Goal: Communication & Community: Share content

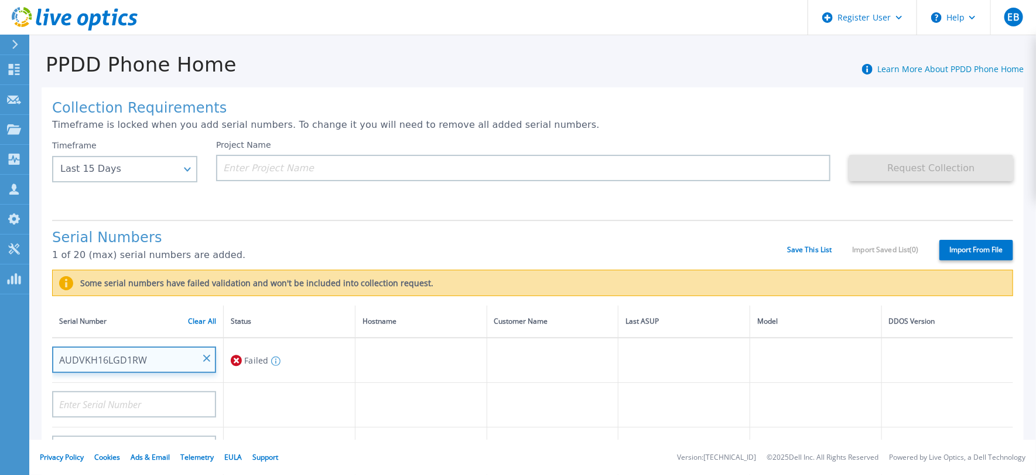
click at [134, 356] on input "AUDVKH16LGD1RW" at bounding box center [134, 359] width 164 height 26
click at [951, 252] on label "Import From File" at bounding box center [977, 250] width 74 height 21
click at [0, 0] on input "Import From File" at bounding box center [0, 0] width 0 height 0
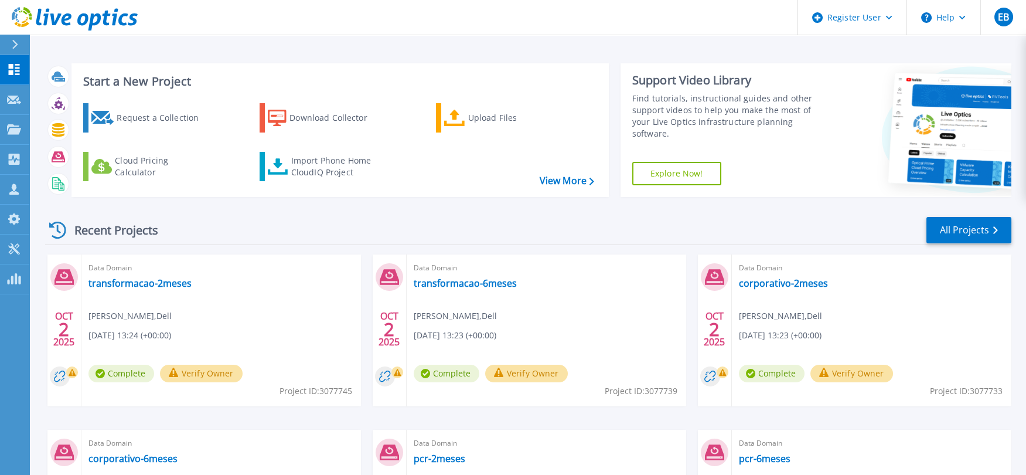
click at [575, 173] on div "Request a Collection Download Collector Upload Files Cloud Pricing Calculator I…" at bounding box center [338, 142] width 529 height 97
click at [569, 180] on link "View More" at bounding box center [567, 180] width 54 height 11
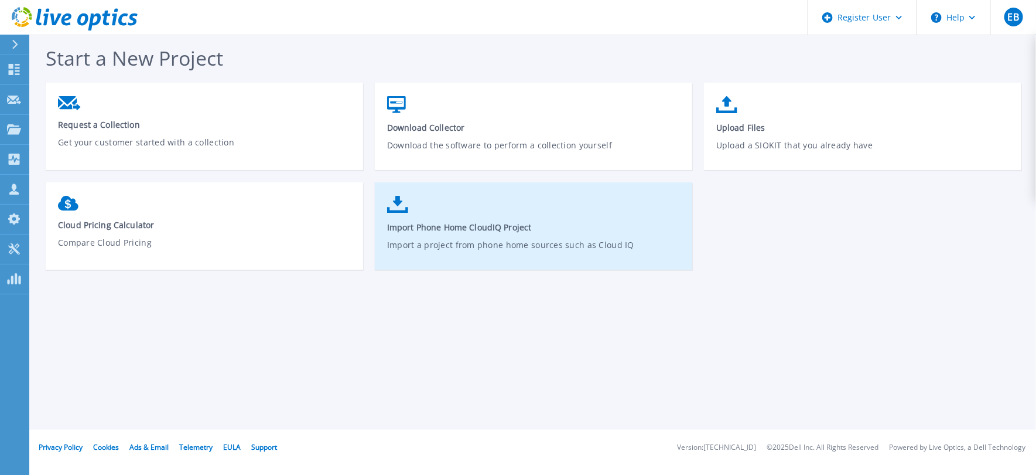
click at [465, 205] on link "Import Phone Home CloudIQ Project Import a project from phone home sources such…" at bounding box center [534, 232] width 318 height 84
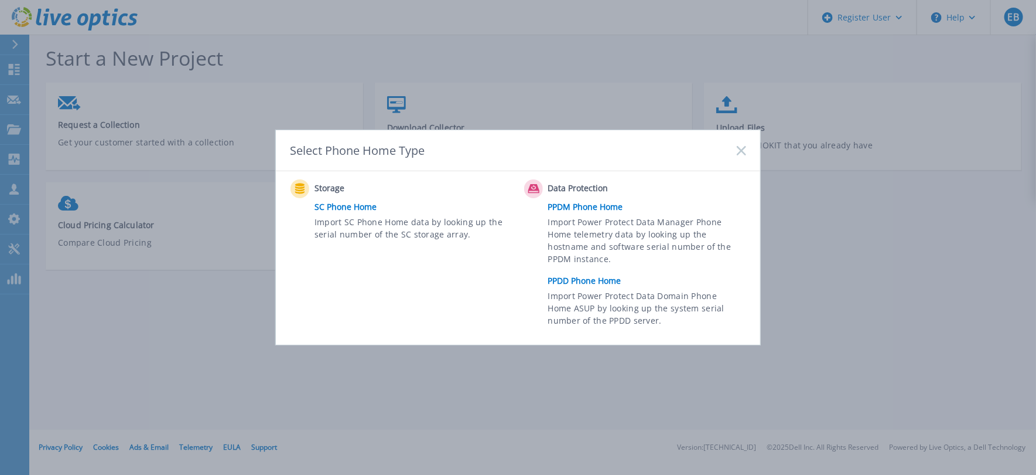
click at [597, 275] on link "PPDD Phone Home" at bounding box center [650, 281] width 204 height 18
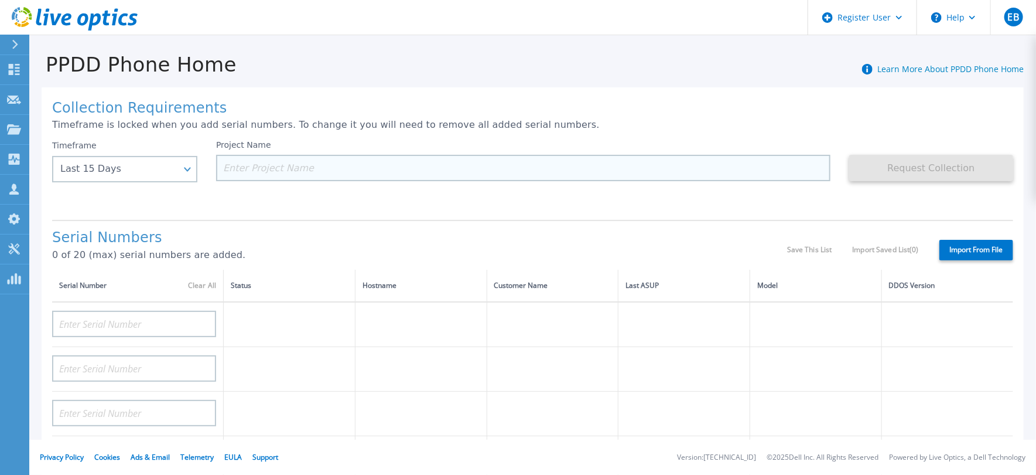
click at [254, 156] on input at bounding box center [523, 168] width 615 height 26
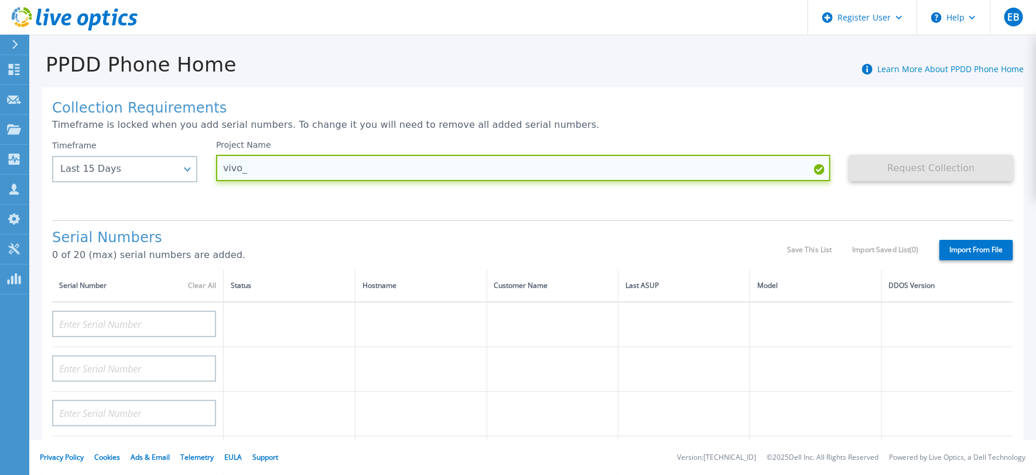
paste input "CKM00180401641"
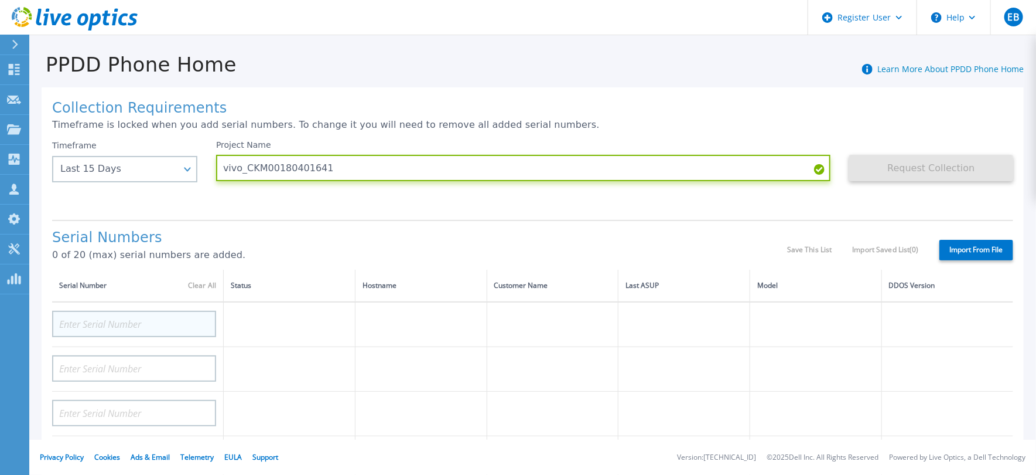
type input "vivo_CKM00180401641"
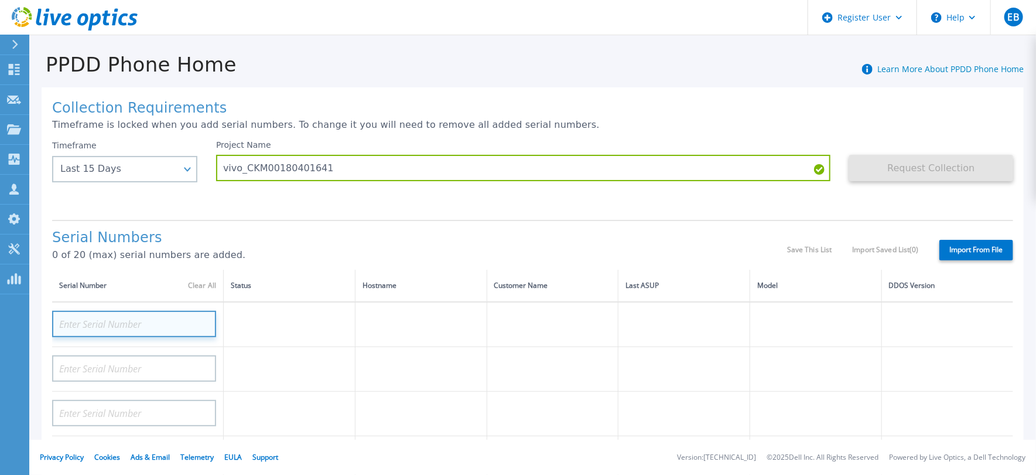
click at [145, 319] on input at bounding box center [134, 323] width 164 height 26
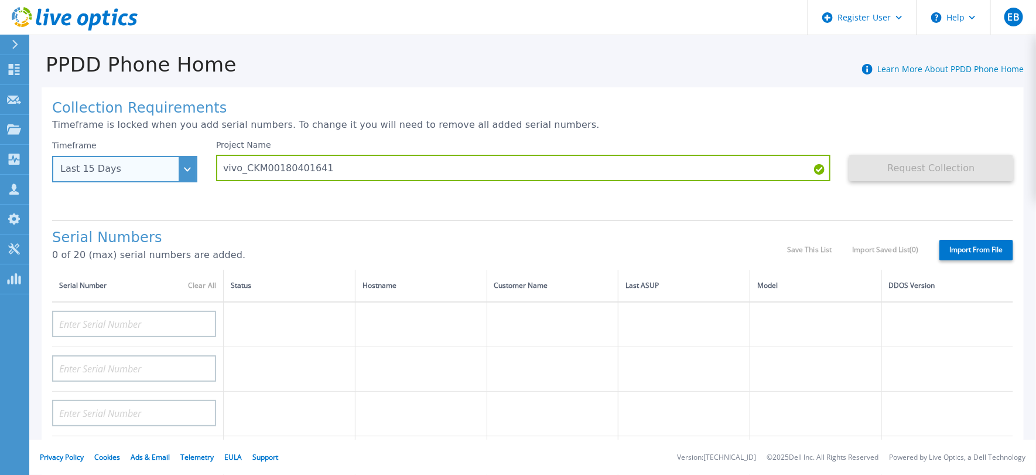
click at [185, 165] on div "Last 15 Days" at bounding box center [124, 169] width 145 height 26
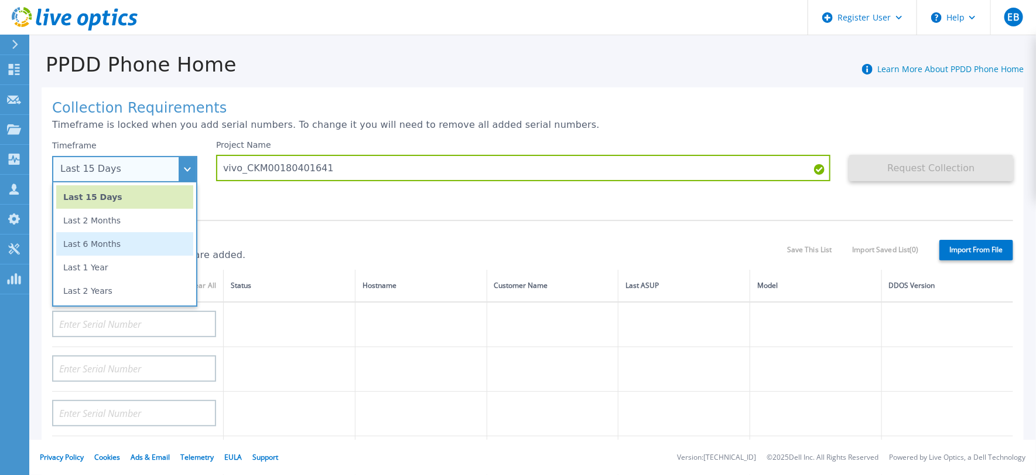
click at [155, 238] on li "Last 6 Months" at bounding box center [124, 243] width 137 height 23
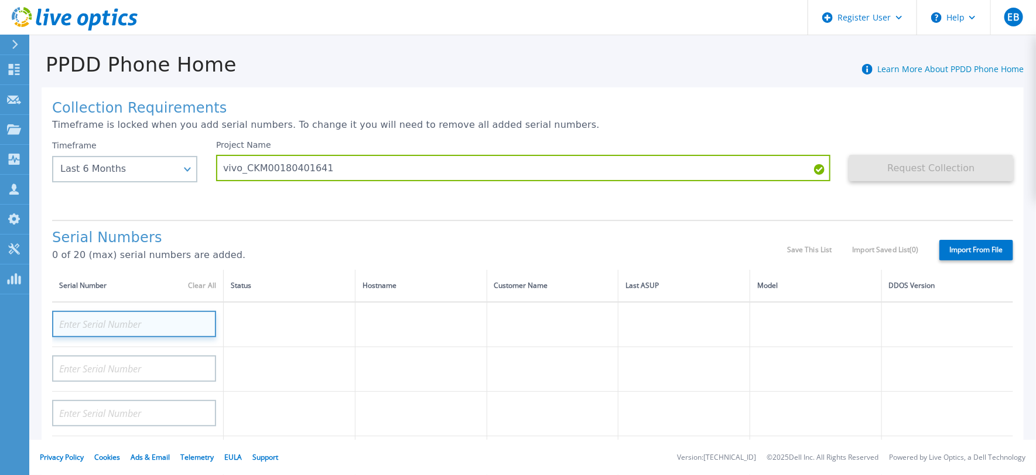
click at [167, 319] on input at bounding box center [134, 323] width 164 height 26
paste input "CKM00180401641"
type input "CKM00180401641"
click at [984, 246] on label "Import From File" at bounding box center [977, 250] width 74 height 21
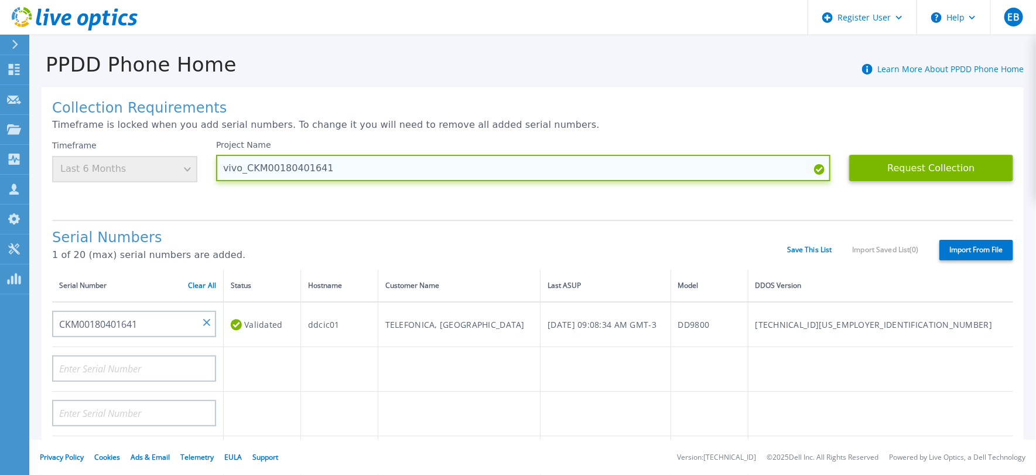
drag, startPoint x: 329, startPoint y: 166, endPoint x: 337, endPoint y: 175, distance: 12.4
click at [337, 175] on input "vivo_CKM00180401641" at bounding box center [523, 168] width 615 height 26
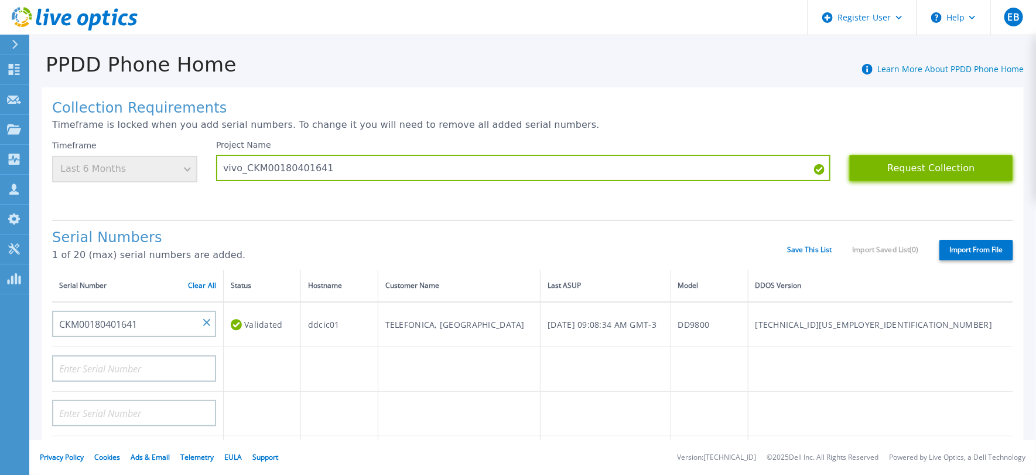
click at [937, 165] on button "Request Collection" at bounding box center [931, 168] width 164 height 26
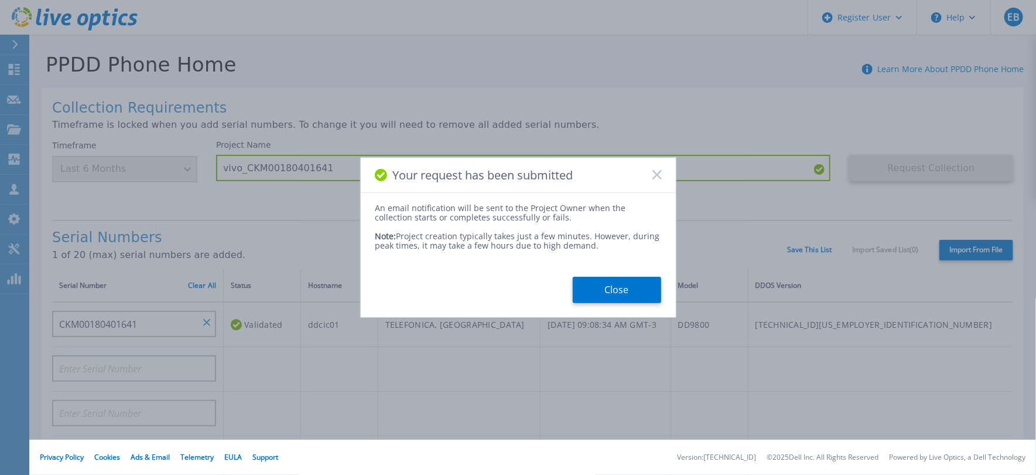
click at [663, 174] on div "Your request has been submitted" at bounding box center [518, 175] width 315 height 35
click at [627, 293] on button "Close" at bounding box center [617, 290] width 88 height 26
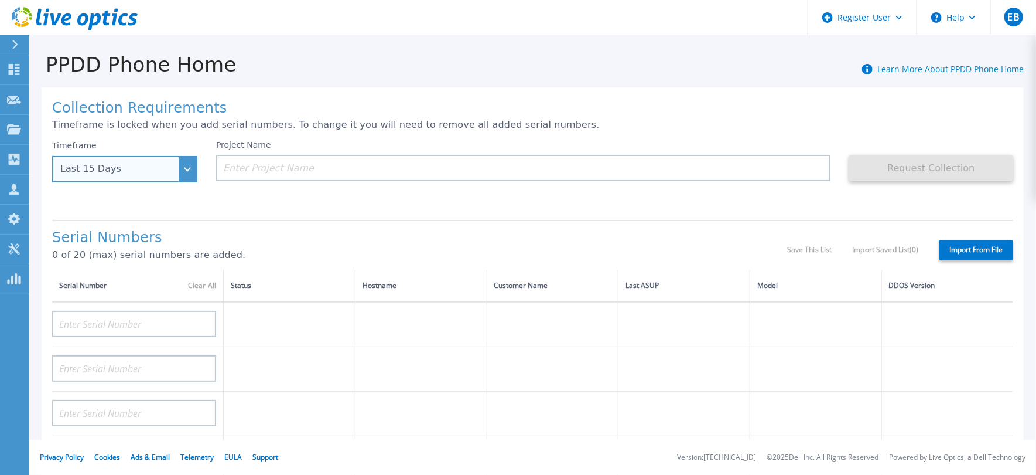
click at [188, 168] on div "Last 15 Days" at bounding box center [124, 169] width 145 height 26
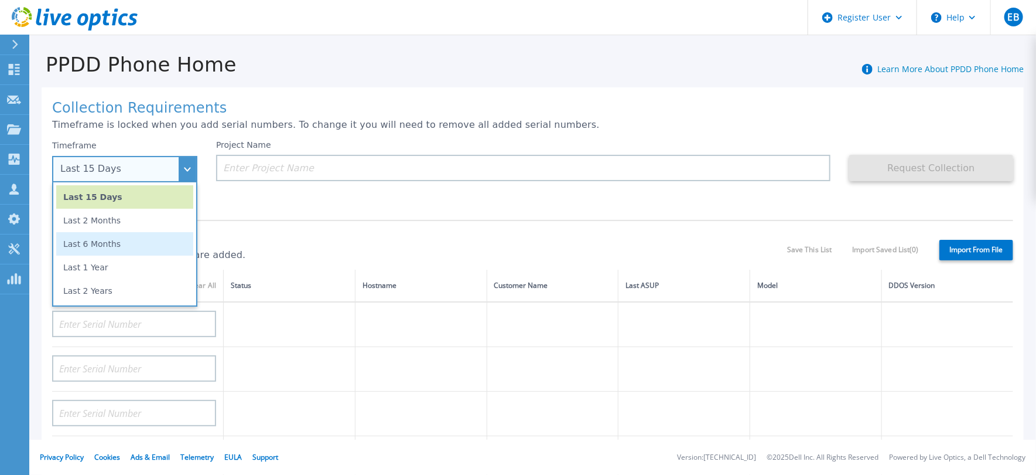
click at [155, 245] on li "Last 6 Months" at bounding box center [124, 243] width 137 height 23
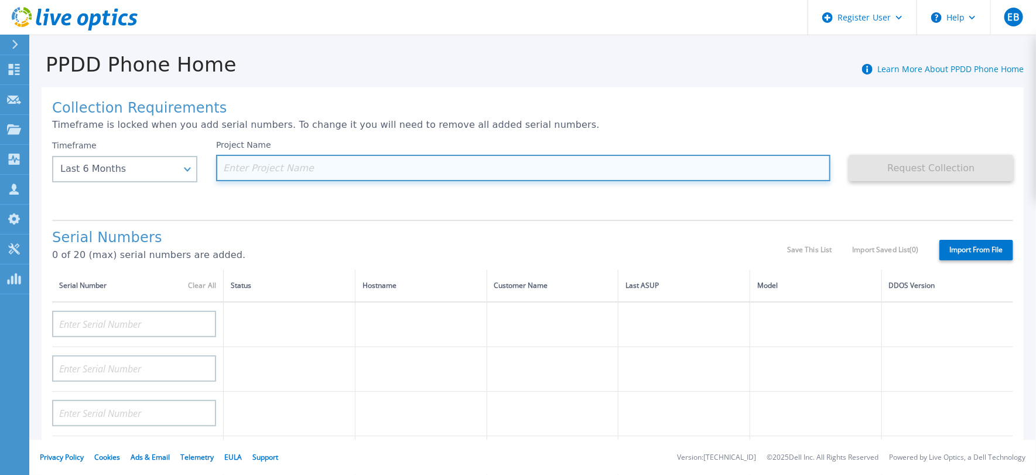
click at [251, 165] on input at bounding box center [523, 168] width 615 height 26
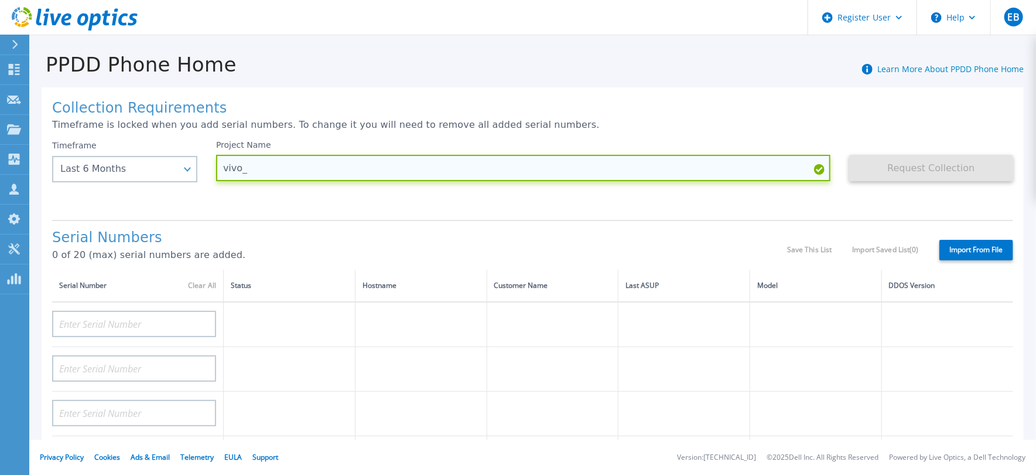
paste input "FC500224900023"
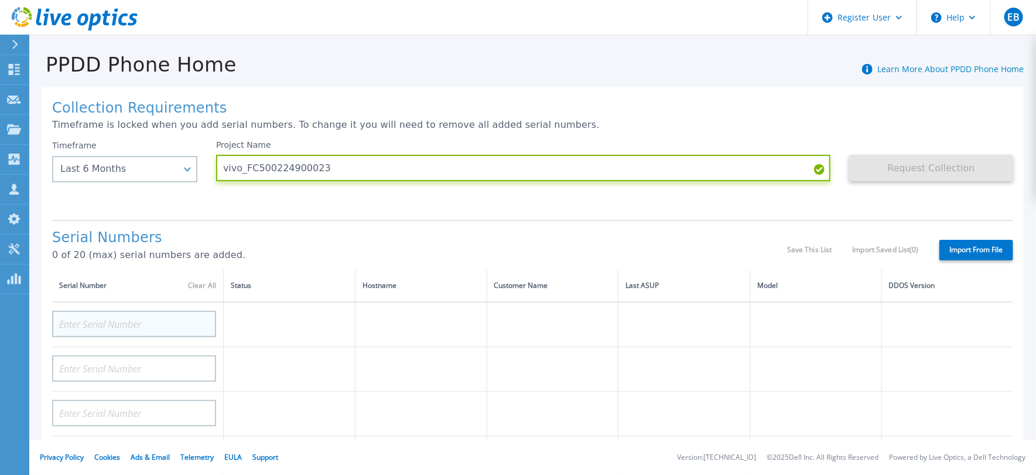
type input "vivo_FC500224900023"
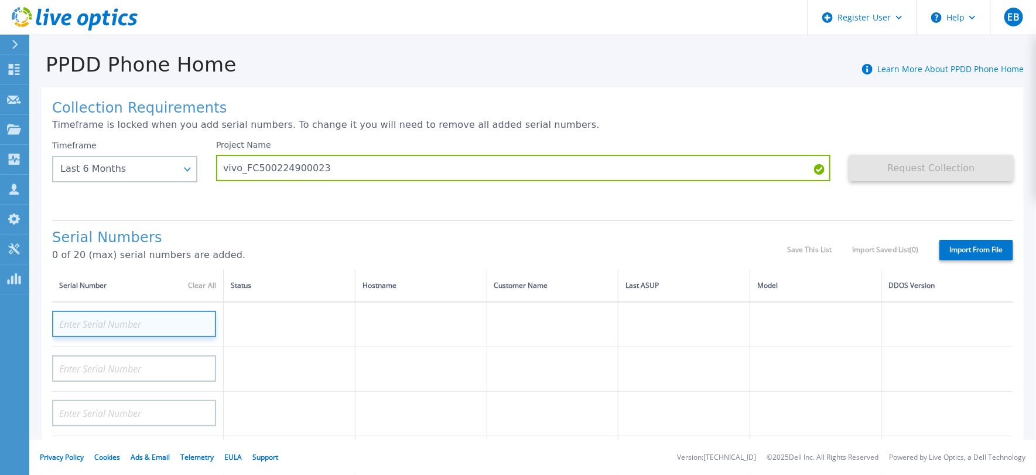
click at [128, 325] on input at bounding box center [134, 323] width 164 height 26
paste input "FC500224900023"
type input "FC500224900023"
click at [359, 319] on td at bounding box center [421, 324] width 132 height 45
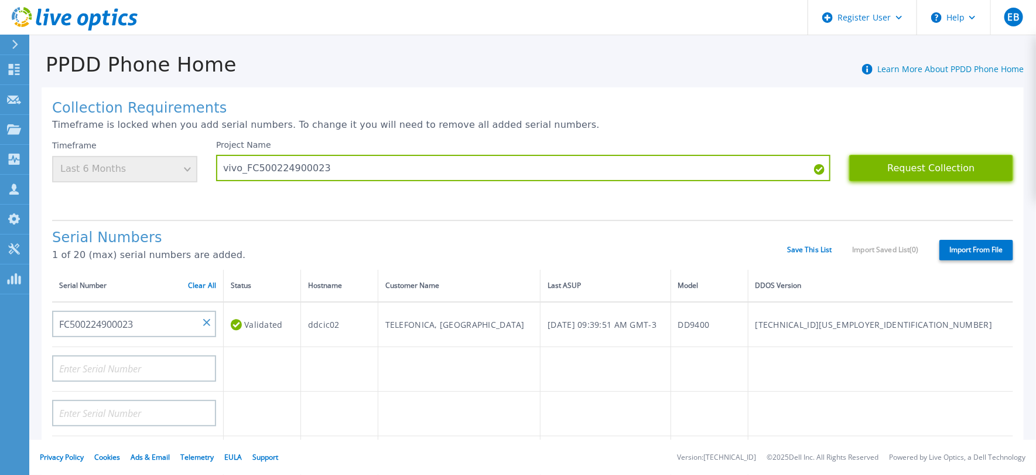
click at [941, 159] on button "Request Collection" at bounding box center [931, 168] width 164 height 26
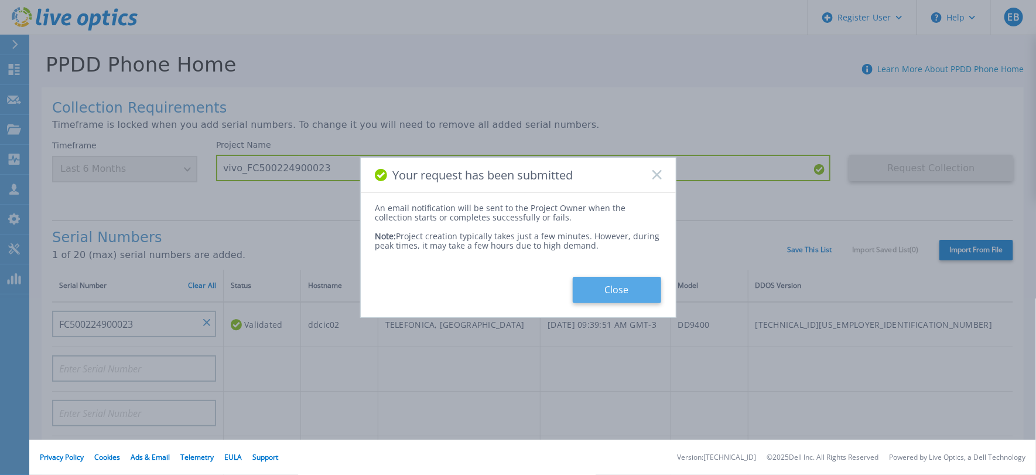
click at [629, 289] on button "Close" at bounding box center [617, 290] width 88 height 26
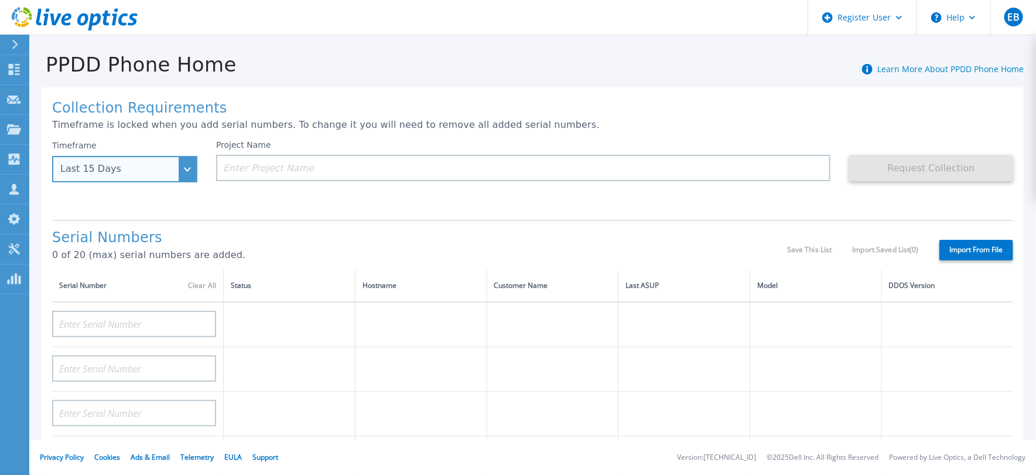
click at [151, 165] on div "Last 15 Days" at bounding box center [118, 168] width 116 height 11
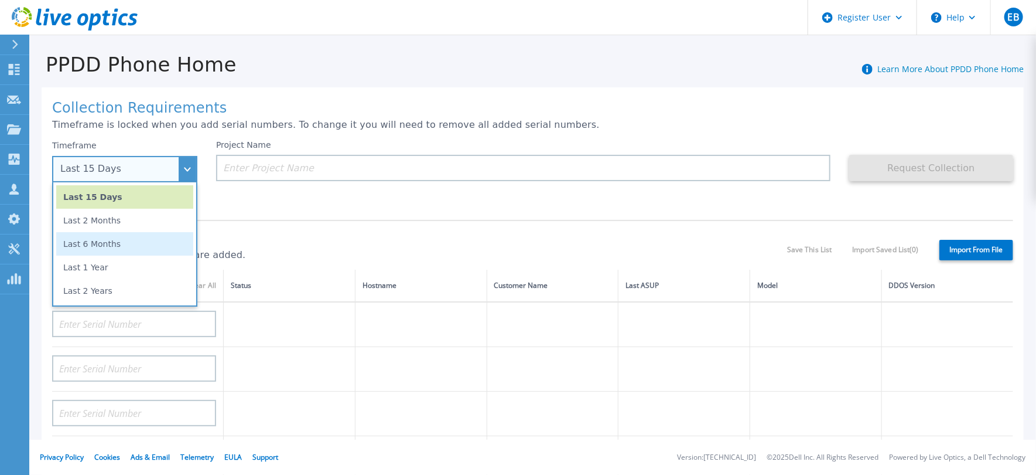
click at [160, 244] on li "Last 6 Months" at bounding box center [124, 243] width 137 height 23
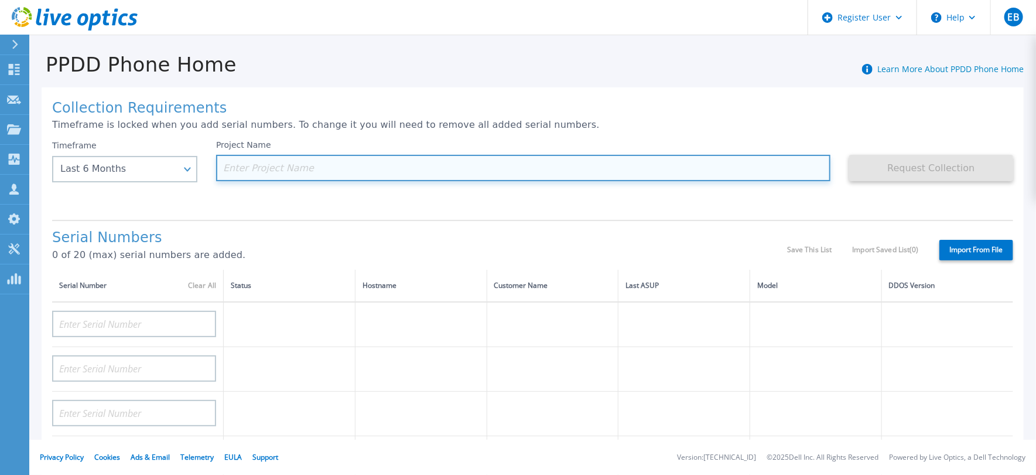
click at [277, 168] on input at bounding box center [523, 168] width 615 height 26
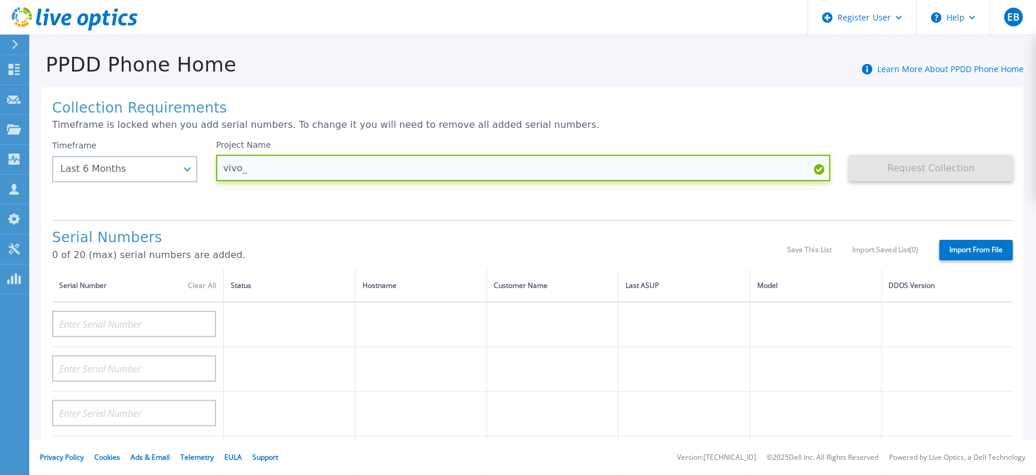
paste input "CKM00154402102"
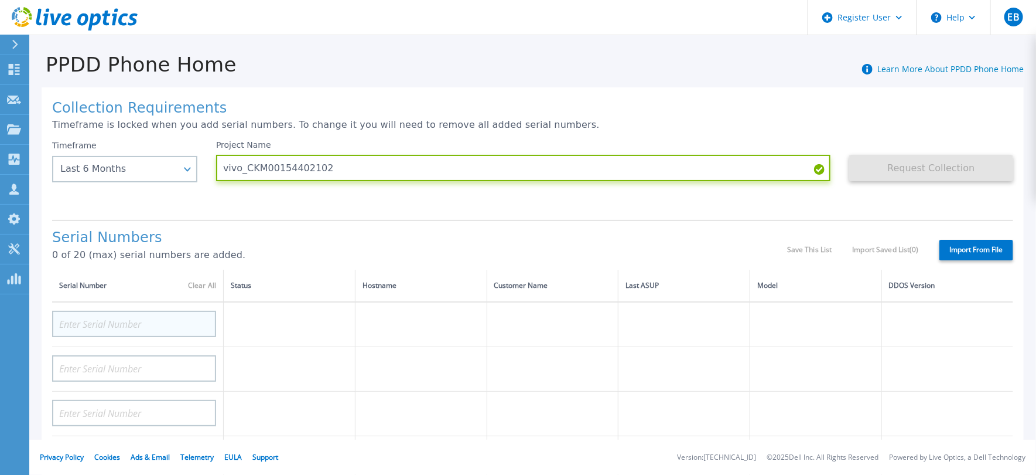
type input "vivo_CKM00154402102"
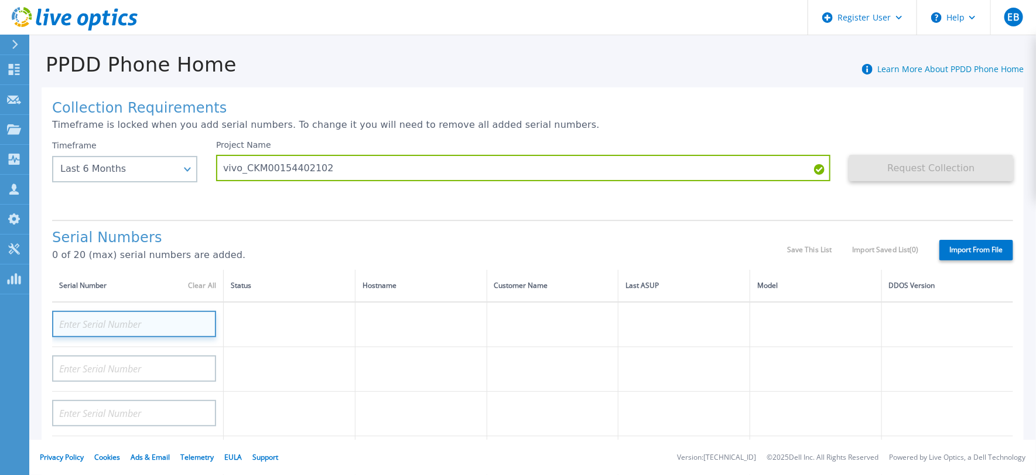
click at [149, 325] on input at bounding box center [134, 323] width 164 height 26
paste input "CKM00154402102"
type input "CKM00154402102"
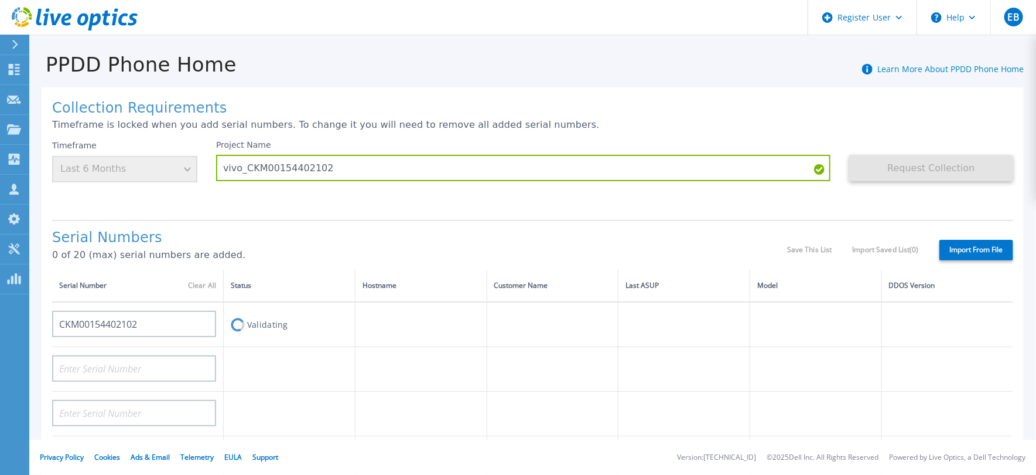
click at [671, 225] on div "Serial Numbers 0 of 20 (max) serial numbers are added. Save This List Import Sa…" at bounding box center [532, 245] width 961 height 50
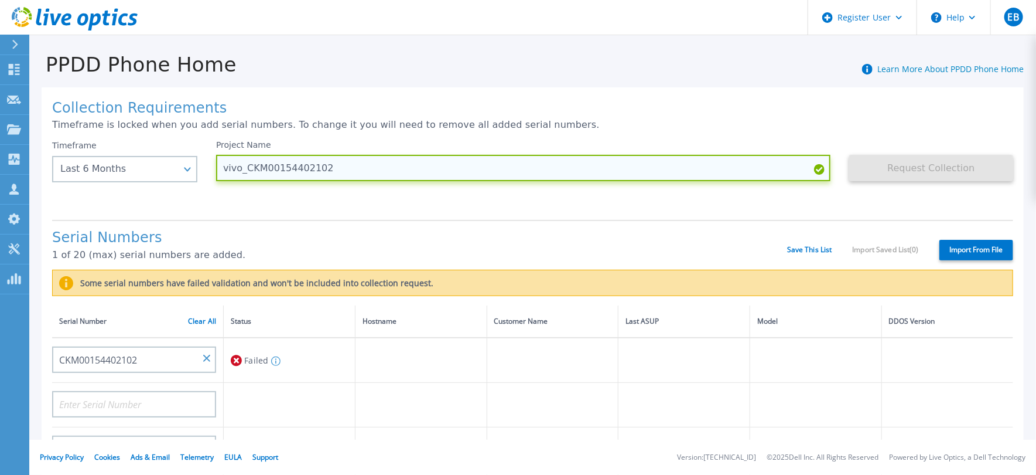
click at [288, 166] on input "vivo_CKM00154402102" at bounding box center [523, 168] width 615 height 26
drag, startPoint x: 325, startPoint y: 168, endPoint x: 246, endPoint y: 168, distance: 78.5
click at [246, 168] on input "vivo_CKM00154402102" at bounding box center [523, 168] width 615 height 26
paste input "60200033"
type input "vivo_CKM00160200033"
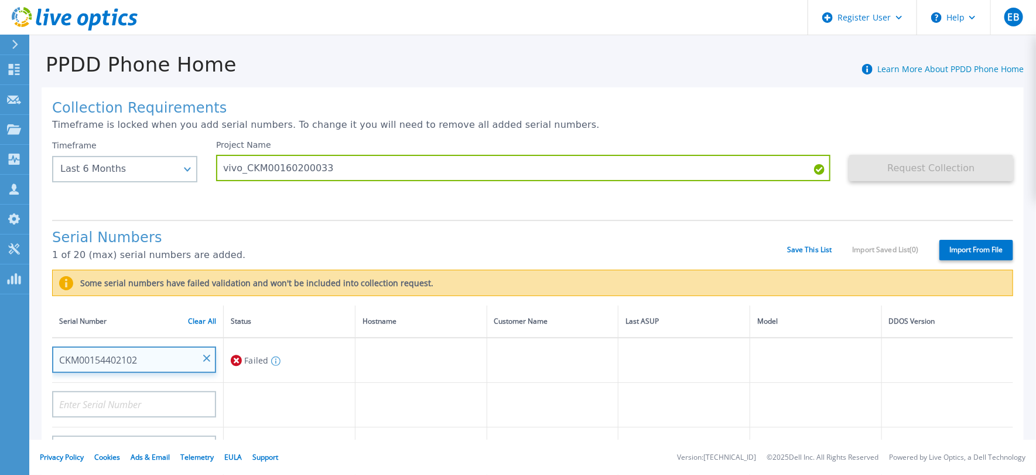
click at [199, 360] on input "CKM00154402102" at bounding box center [134, 359] width 164 height 26
click at [205, 353] on input "CKM00154402102" at bounding box center [134, 359] width 164 height 26
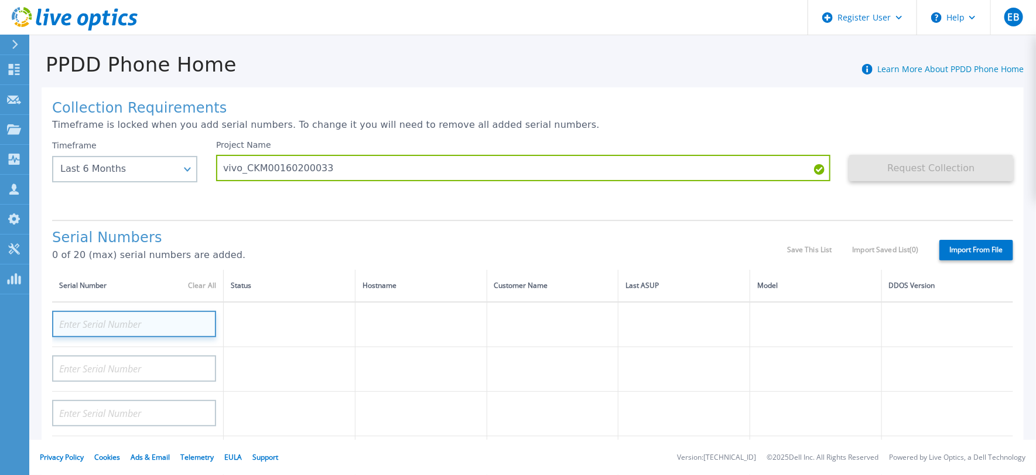
click at [135, 319] on input at bounding box center [134, 323] width 164 height 26
paste input "CKM00160200033"
type input "CKM00160200033"
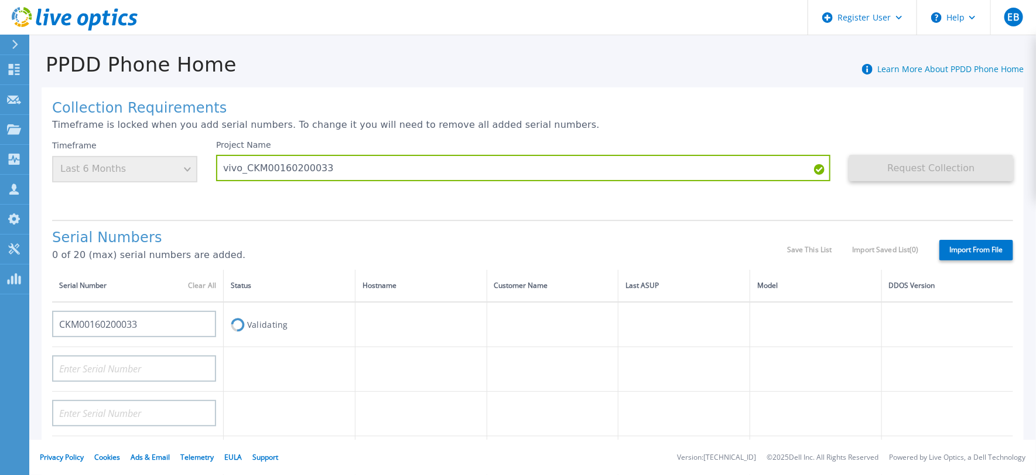
click at [458, 234] on h1 "Serial Numbers" at bounding box center [419, 238] width 735 height 16
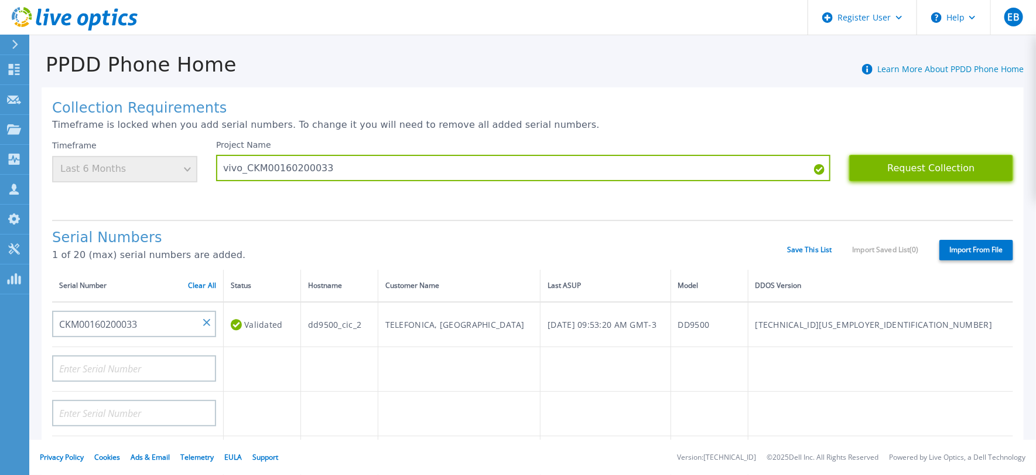
click at [912, 165] on button "Request Collection" at bounding box center [931, 168] width 164 height 26
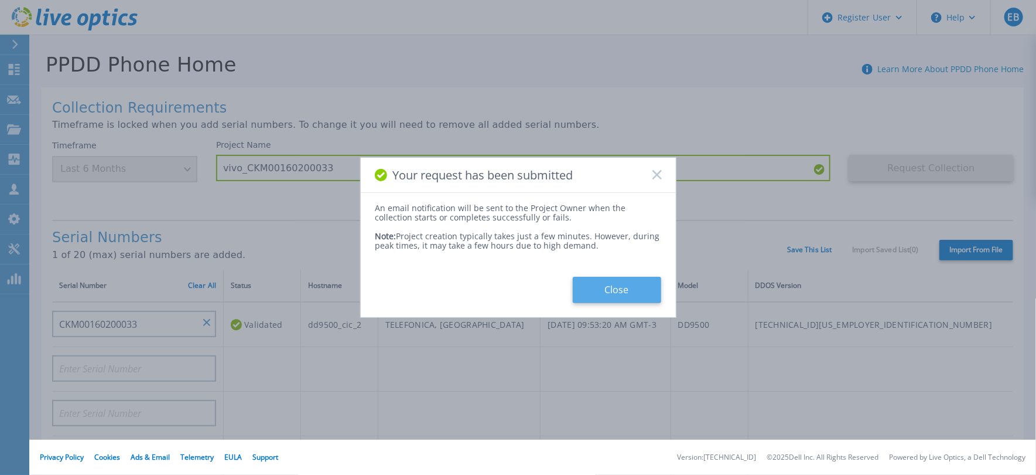
click at [627, 289] on button "Close" at bounding box center [617, 290] width 88 height 26
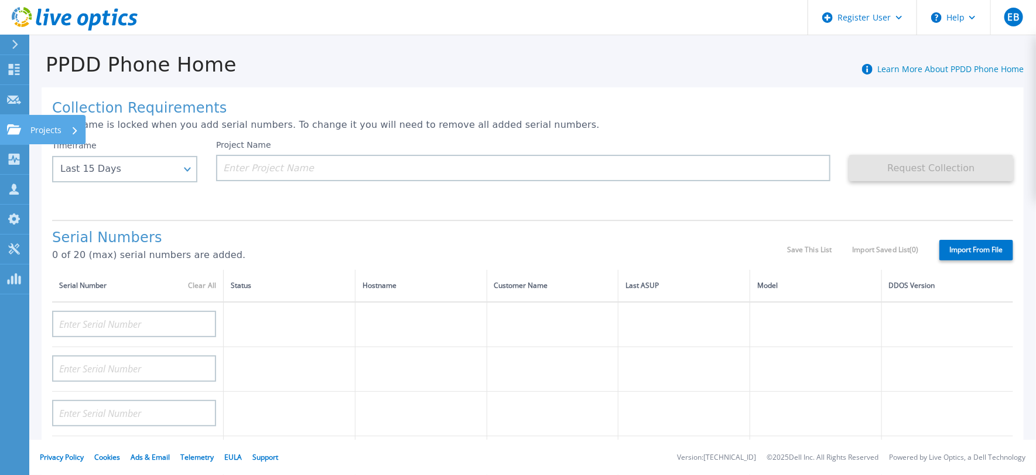
click at [9, 134] on icon at bounding box center [14, 129] width 14 height 10
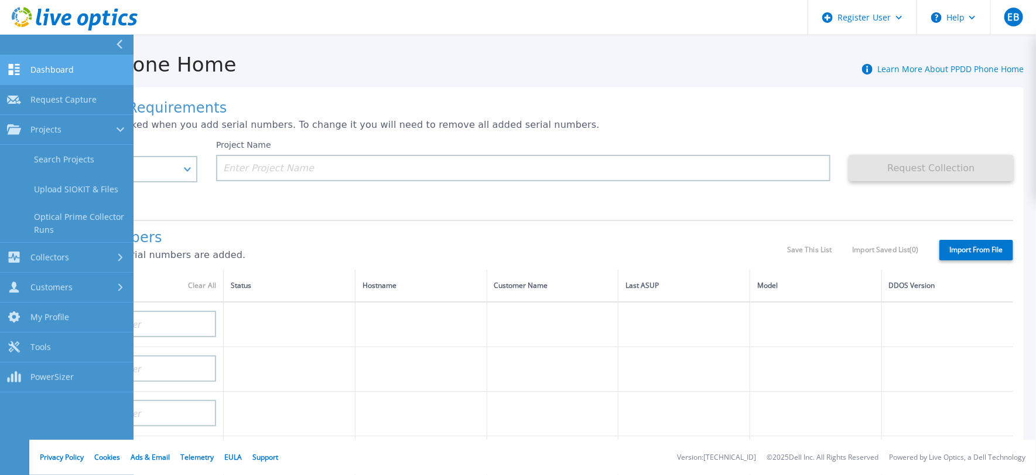
click at [63, 70] on span "Dashboard" at bounding box center [51, 69] width 43 height 11
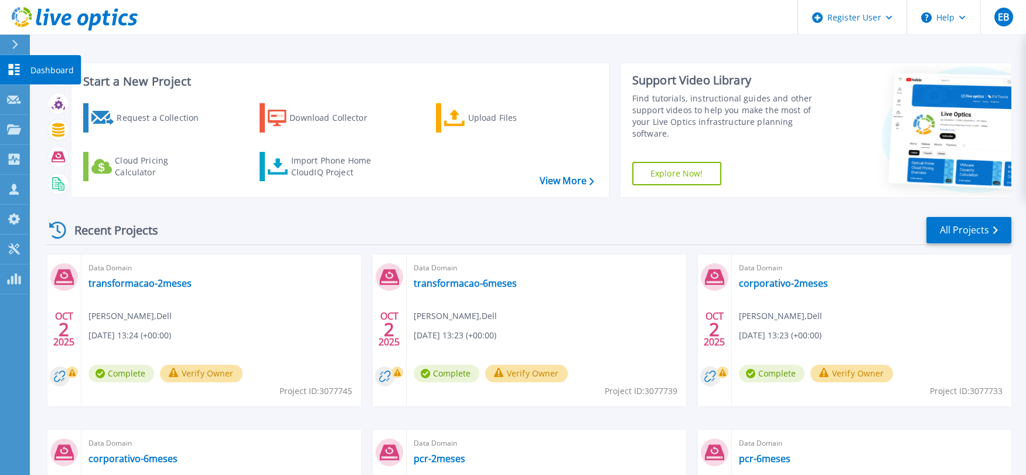
click at [13, 67] on icon at bounding box center [14, 69] width 14 height 11
click at [947, 226] on link "All Projects" at bounding box center [968, 230] width 85 height 26
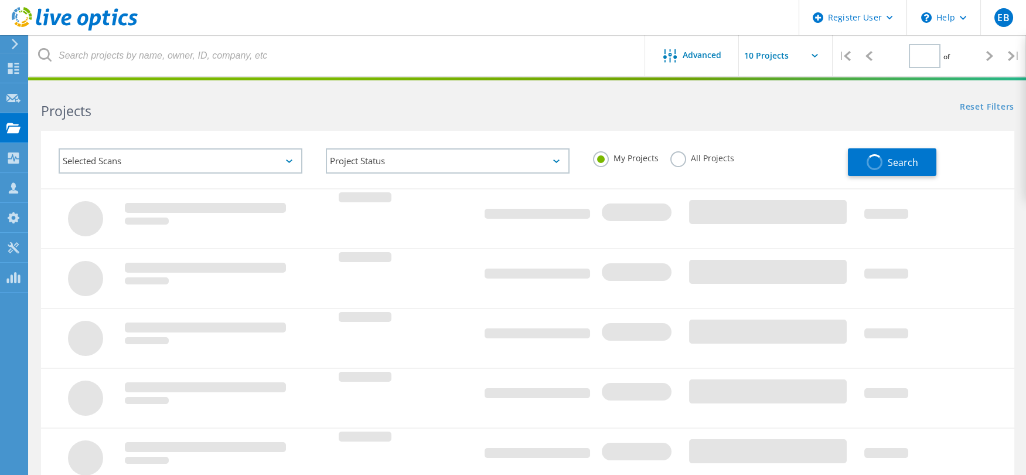
type input "1"
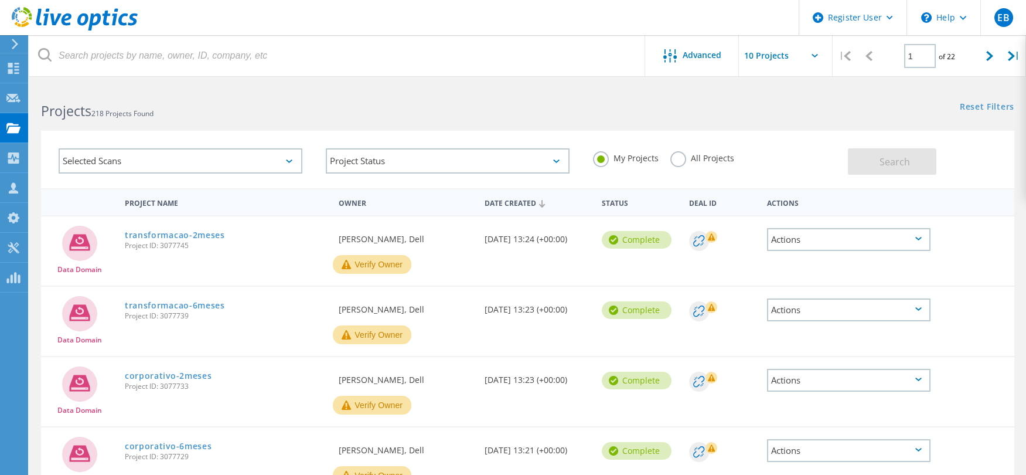
click at [275, 158] on div "Selected Scans" at bounding box center [181, 160] width 244 height 25
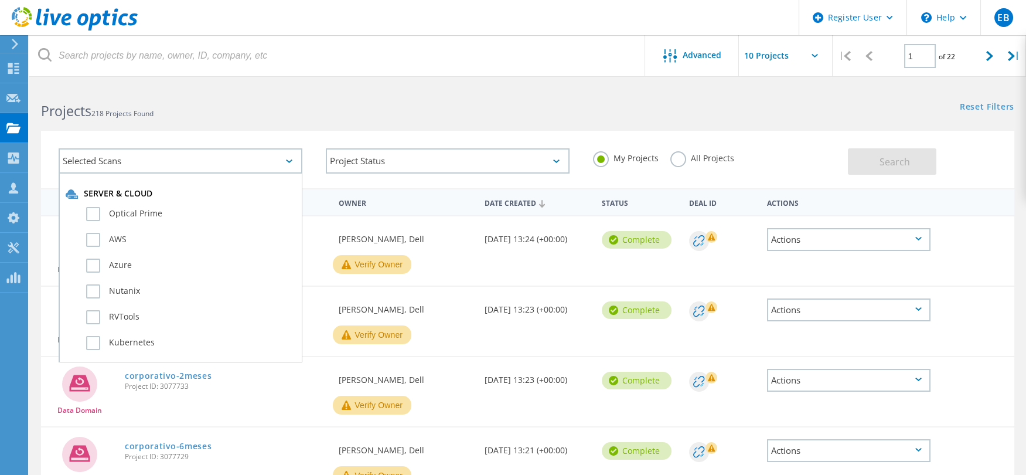
click at [275, 158] on div "Selected Scans" at bounding box center [181, 160] width 244 height 25
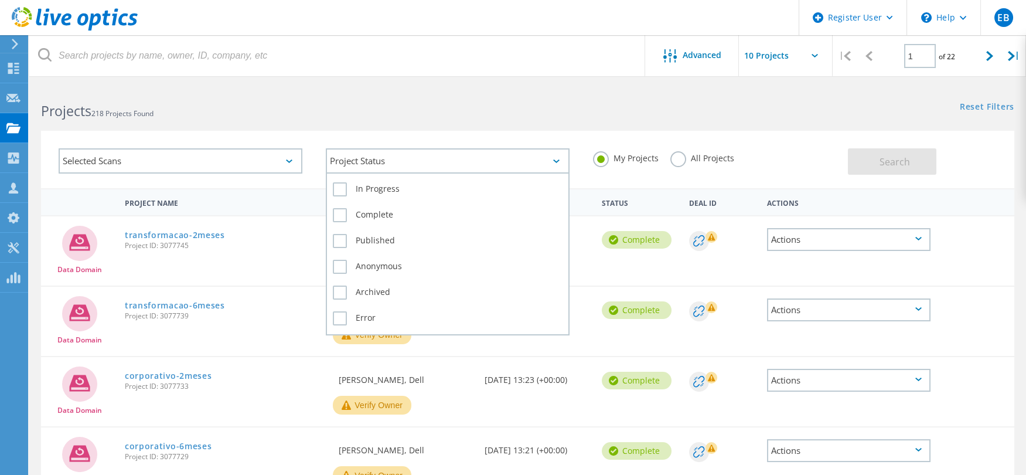
click at [398, 154] on div "Project Status" at bounding box center [448, 160] width 244 height 25
click at [398, 190] on label "In Progress" at bounding box center [448, 189] width 230 height 14
click at [0, 0] on input "In Progress" at bounding box center [0, 0] width 0 height 0
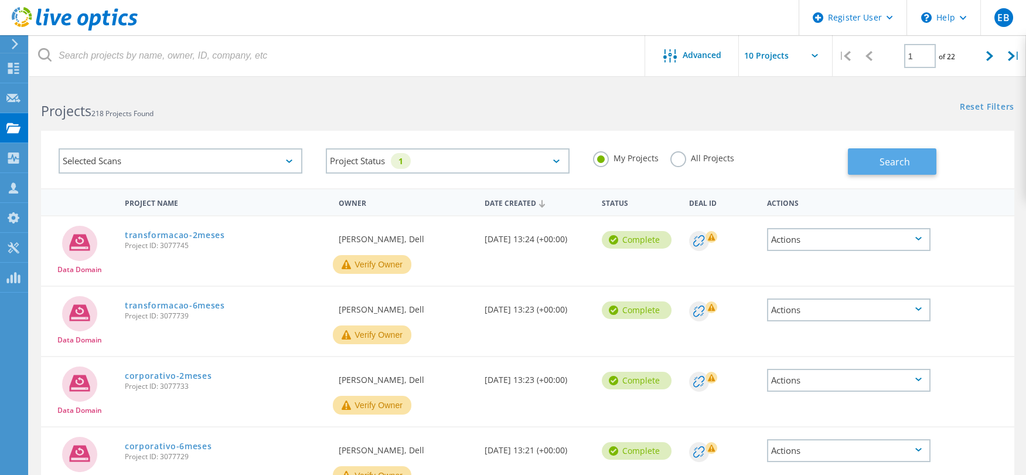
click at [871, 159] on button "Search" at bounding box center [892, 161] width 88 height 26
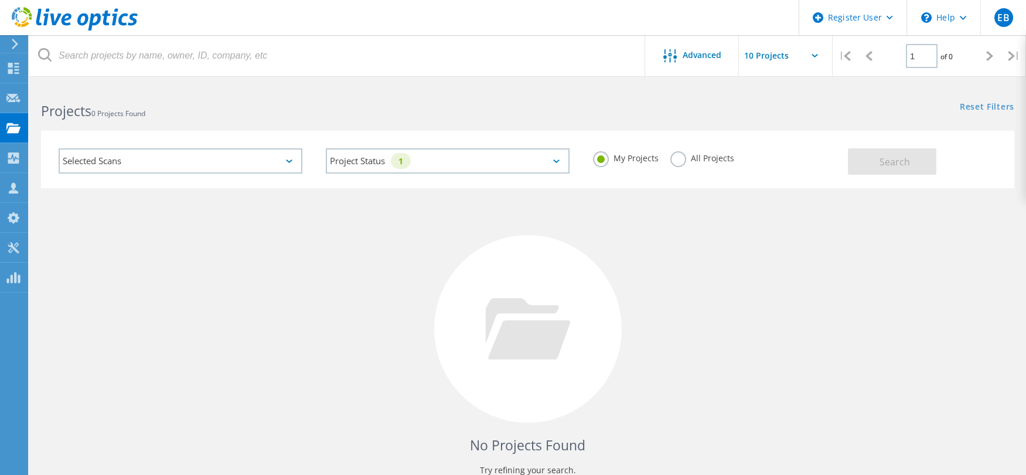
click at [615, 160] on label "My Projects" at bounding box center [626, 156] width 66 height 11
click at [0, 0] on input "My Projects" at bounding box center [0, 0] width 0 height 0
click at [680, 160] on label "All Projects" at bounding box center [702, 156] width 64 height 11
click at [0, 0] on input "All Projects" at bounding box center [0, 0] width 0 height 0
click at [846, 160] on div "My Projects All Projects" at bounding box center [714, 157] width 267 height 43
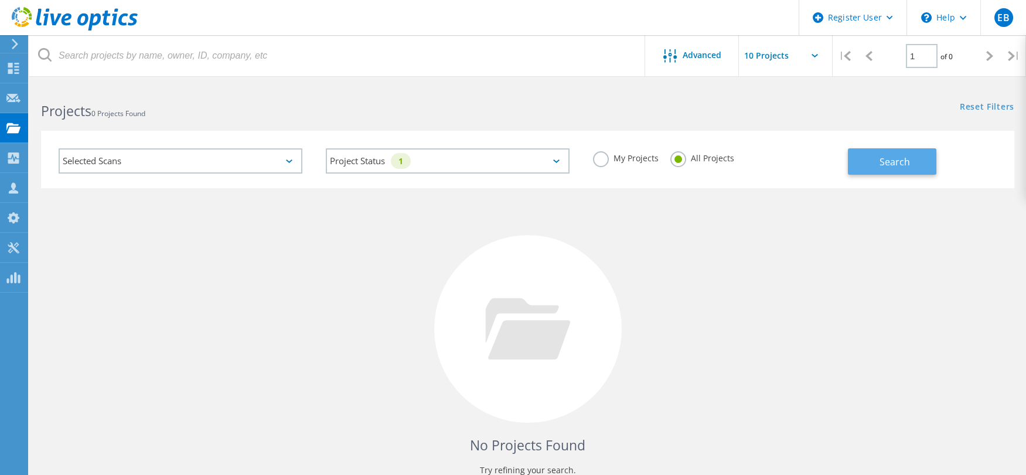
click at [863, 160] on button "Search" at bounding box center [892, 161] width 88 height 26
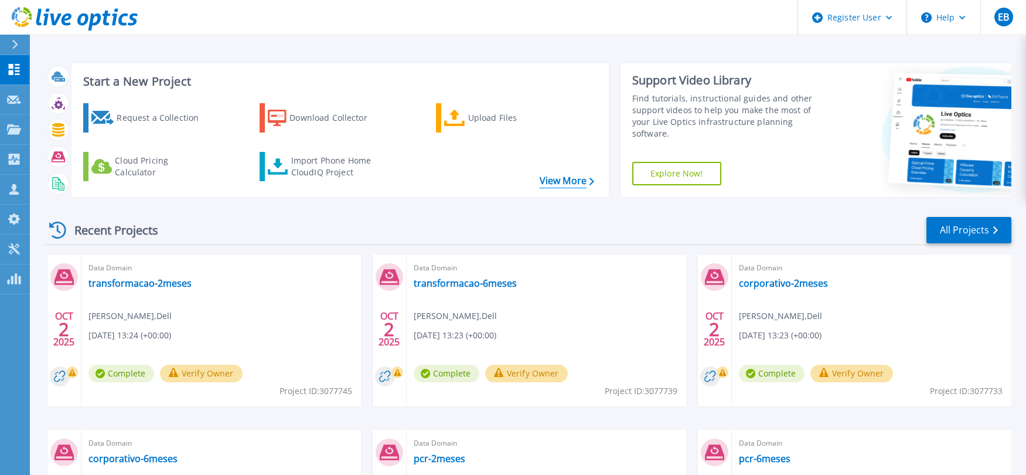
click at [579, 178] on link "View More" at bounding box center [567, 180] width 54 height 11
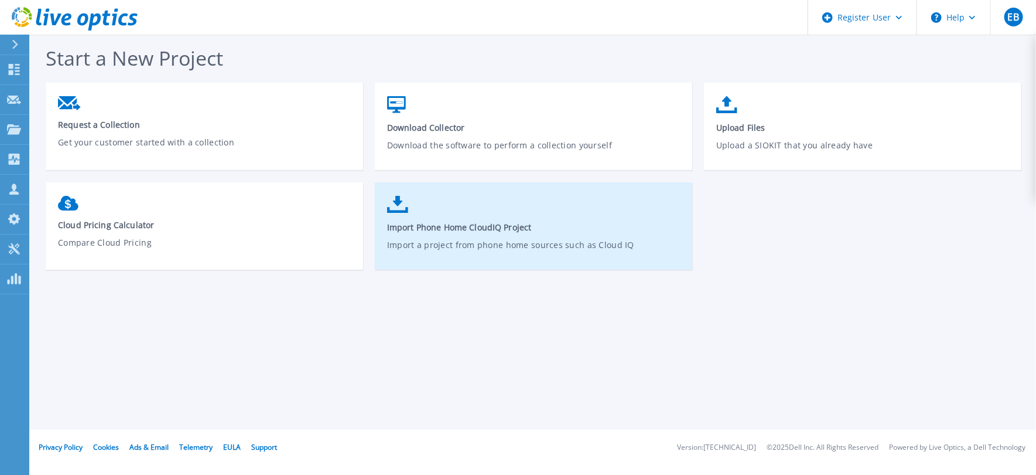
click at [487, 233] on link "Import Phone Home CloudIQ Project Import a project from phone home sources such…" at bounding box center [534, 232] width 318 height 84
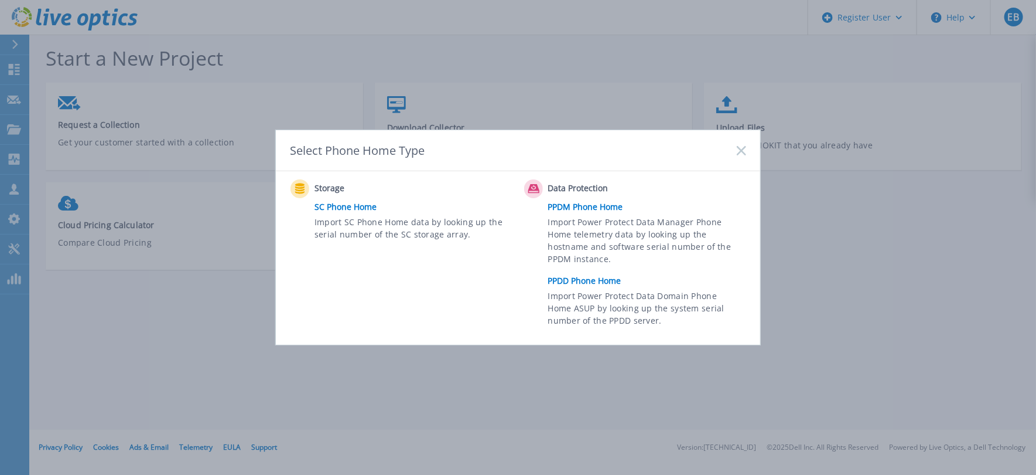
click at [588, 281] on link "PPDD Phone Home" at bounding box center [650, 281] width 204 height 18
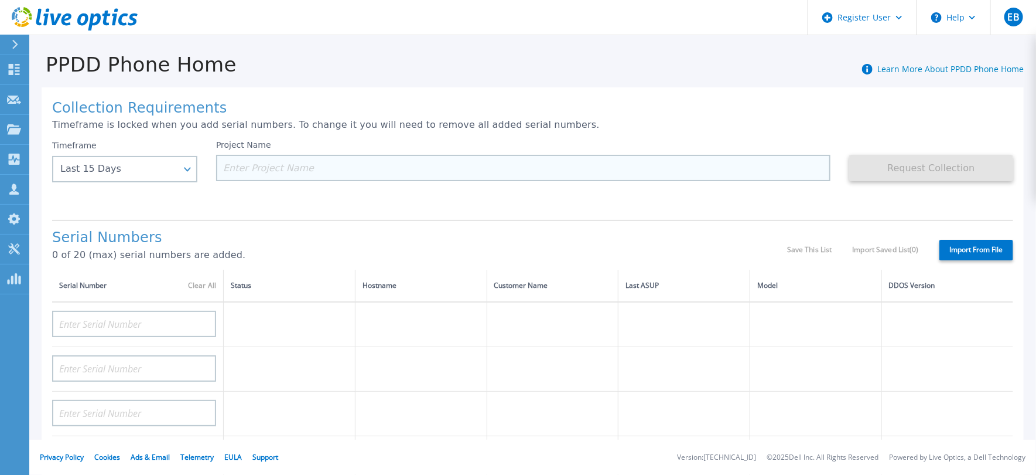
click at [335, 157] on input at bounding box center [523, 168] width 615 height 26
paste input "CKM00180401641"
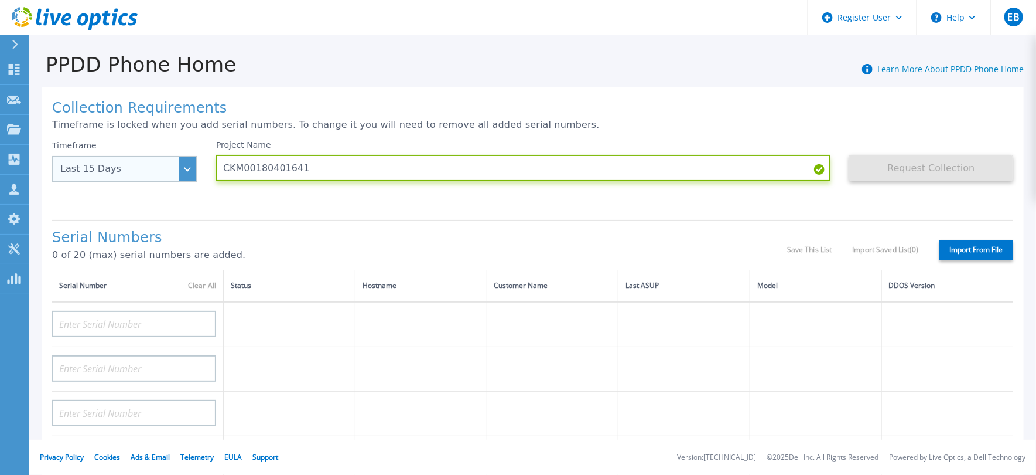
type input "CKM00180401641"
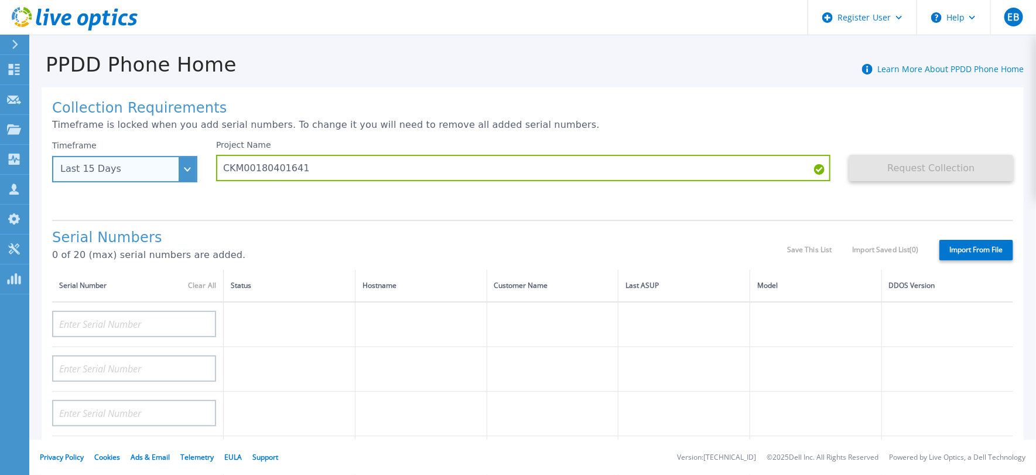
click at [176, 170] on div "Last 15 Days" at bounding box center [124, 169] width 145 height 26
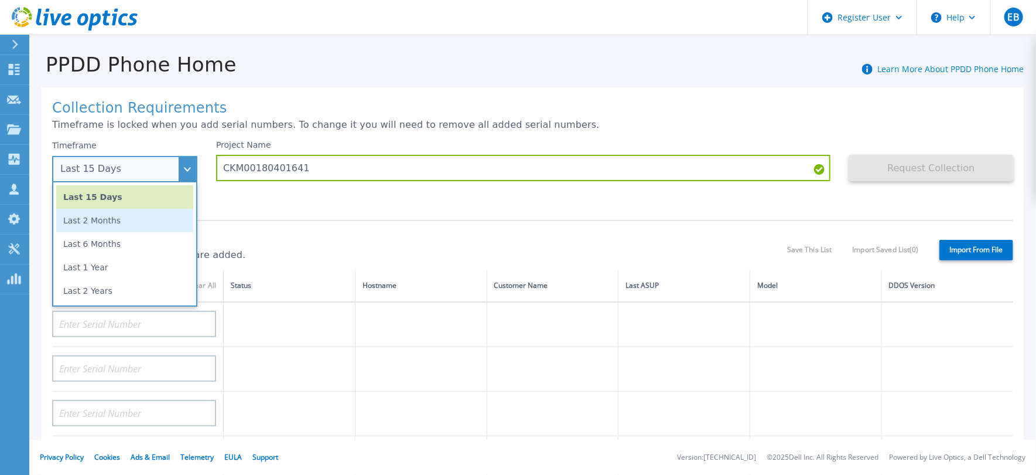
click at [169, 223] on li "Last 2 Months" at bounding box center [124, 220] width 137 height 23
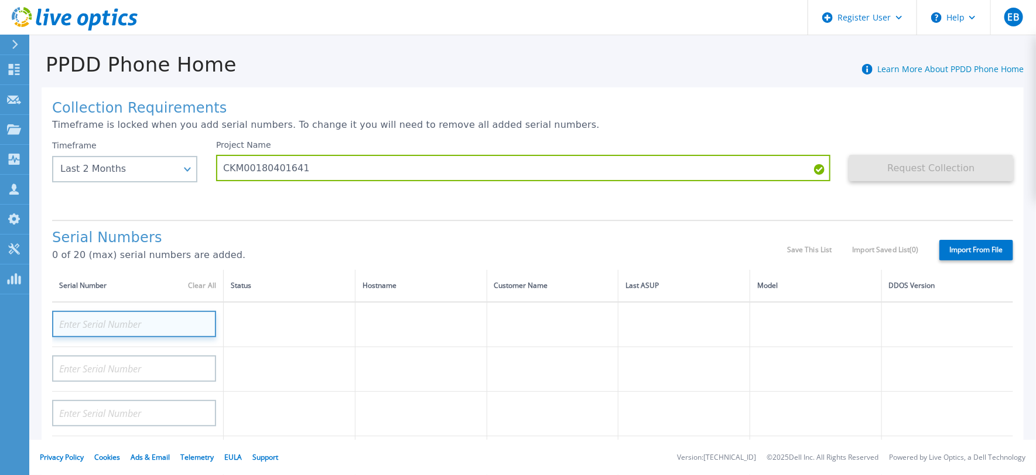
click at [190, 323] on input at bounding box center [134, 323] width 164 height 26
paste input "CKM00180401641"
type input "CKM00180401641"
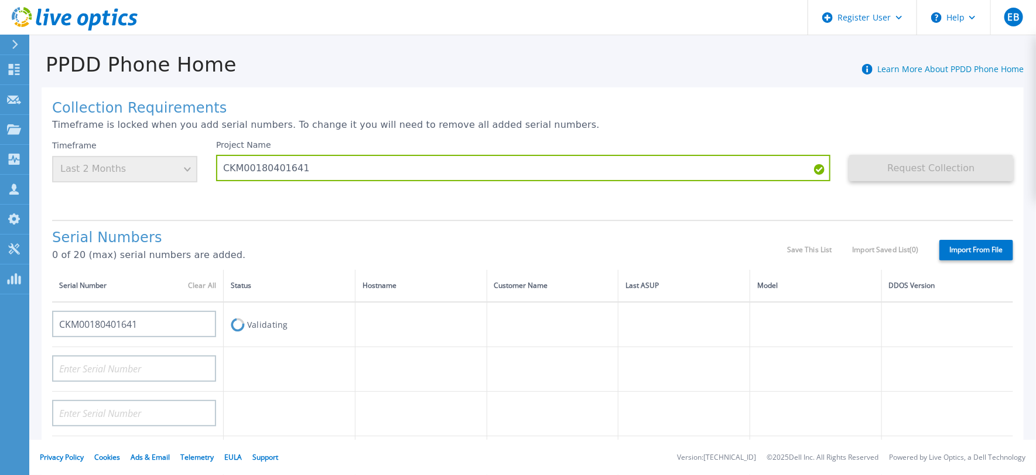
click at [455, 370] on td at bounding box center [421, 369] width 132 height 45
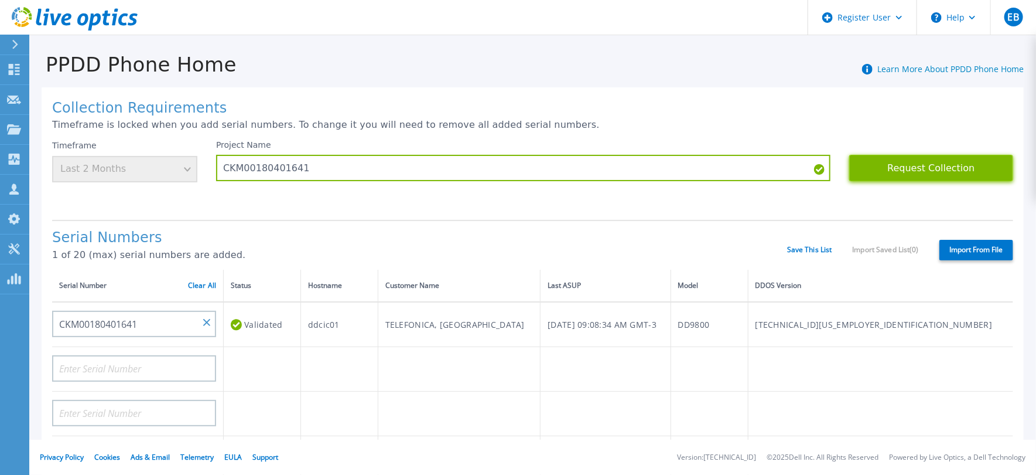
click at [890, 170] on button "Request Collection" at bounding box center [931, 168] width 164 height 26
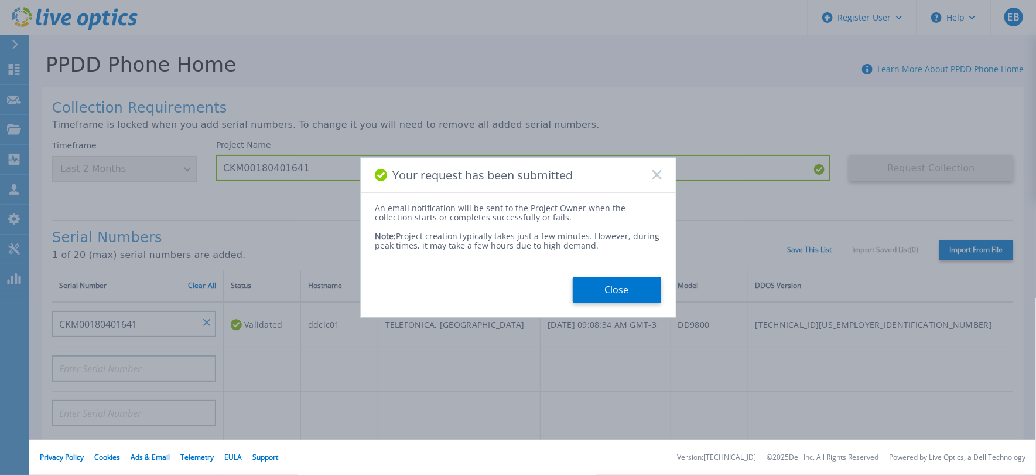
click at [657, 176] on icon at bounding box center [657, 174] width 9 height 9
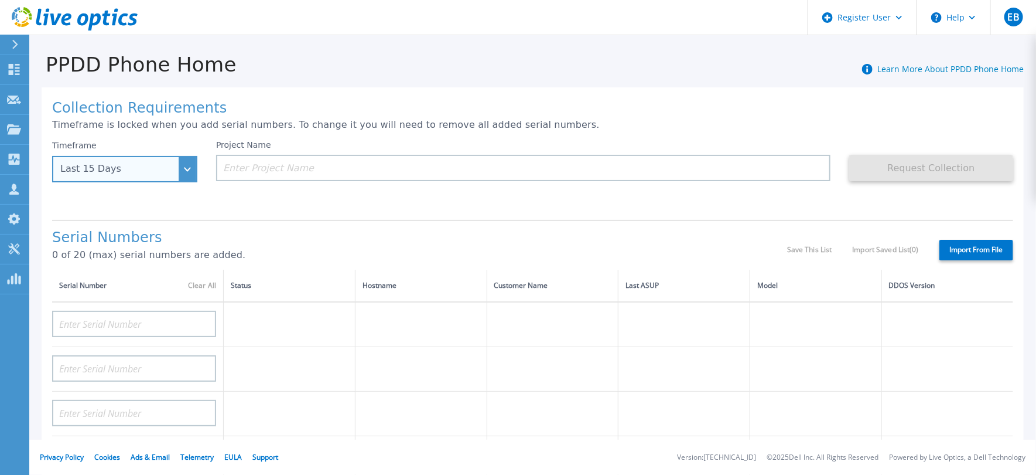
click at [192, 168] on div "Last 15 Days" at bounding box center [124, 169] width 145 height 26
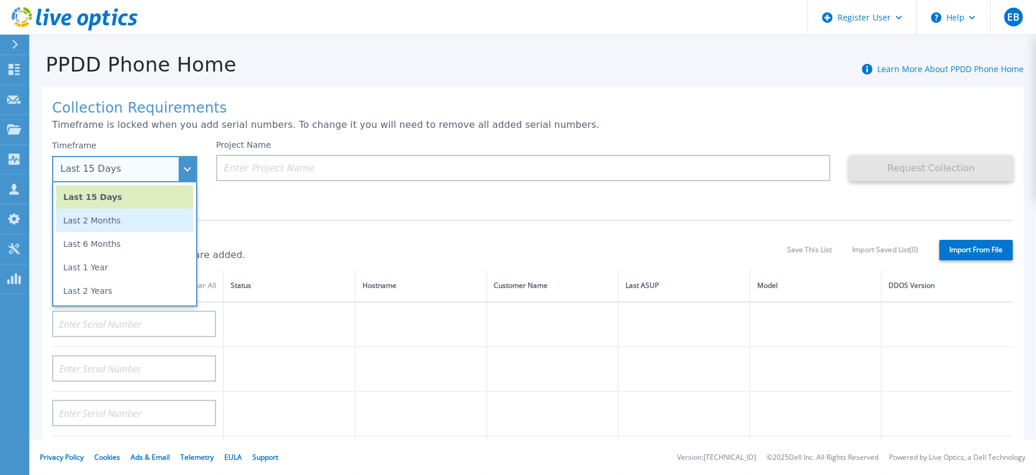
click at [165, 217] on li "Last 2 Months" at bounding box center [124, 220] width 137 height 23
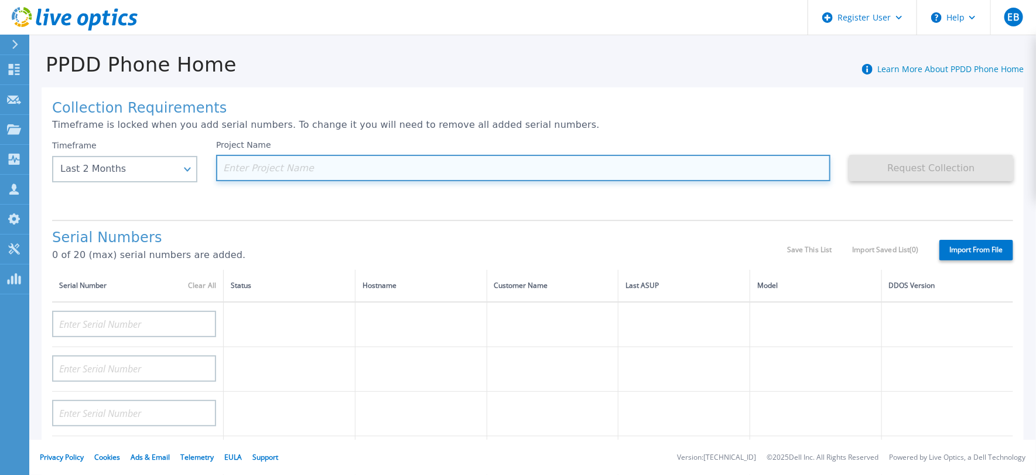
click at [275, 169] on input at bounding box center [523, 168] width 615 height 26
paste input "FC500224900023"
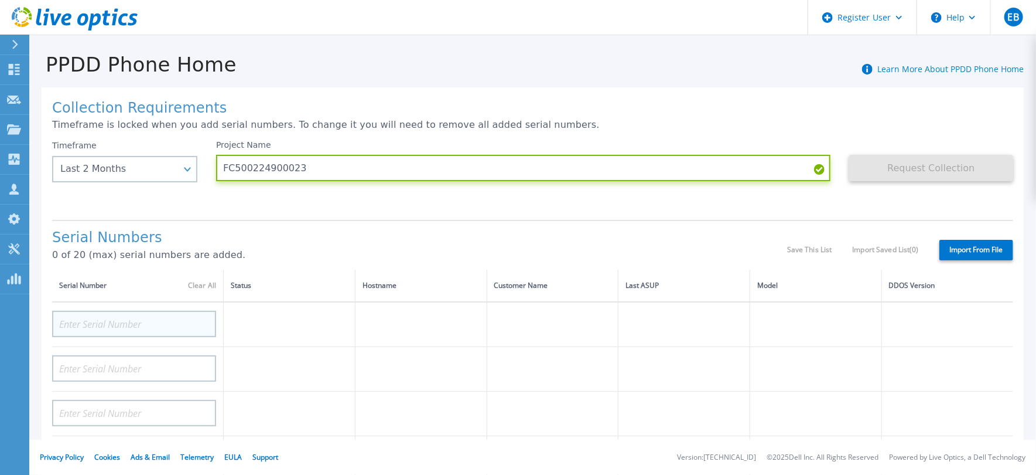
type input "FC500224900023"
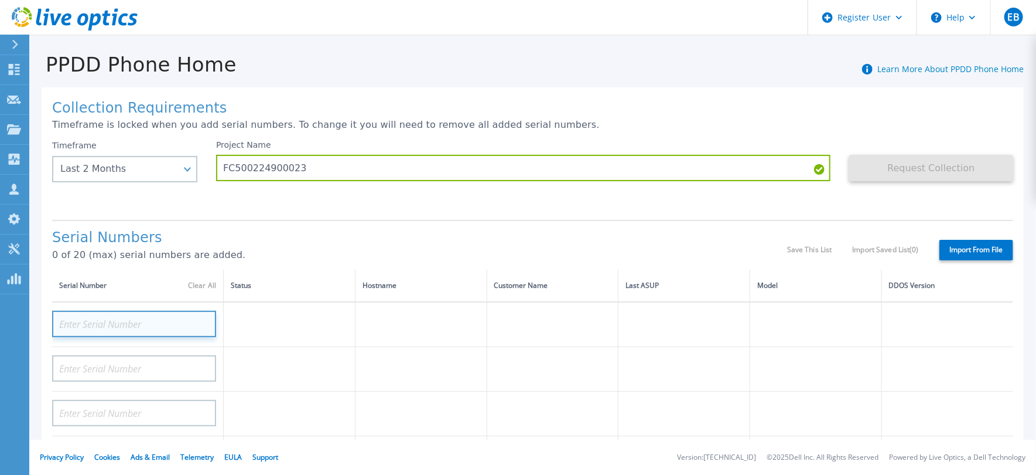
click at [148, 319] on input at bounding box center [134, 323] width 164 height 26
paste input "FC500224900023"
type input "FC500224900023"
click at [812, 213] on div "Collection Requirements Timeframe is locked when you add serial numbers. To cha…" at bounding box center [533, 418] width 982 height 663
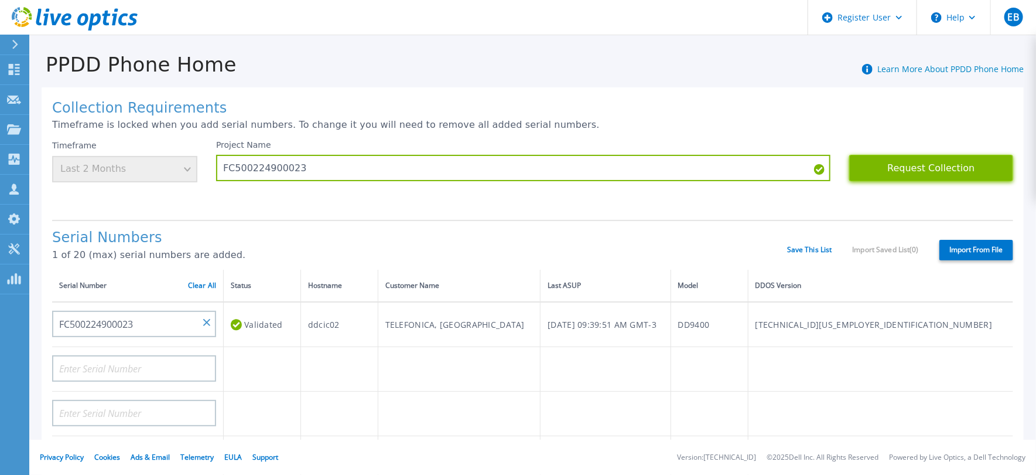
click at [933, 158] on button "Request Collection" at bounding box center [931, 168] width 164 height 26
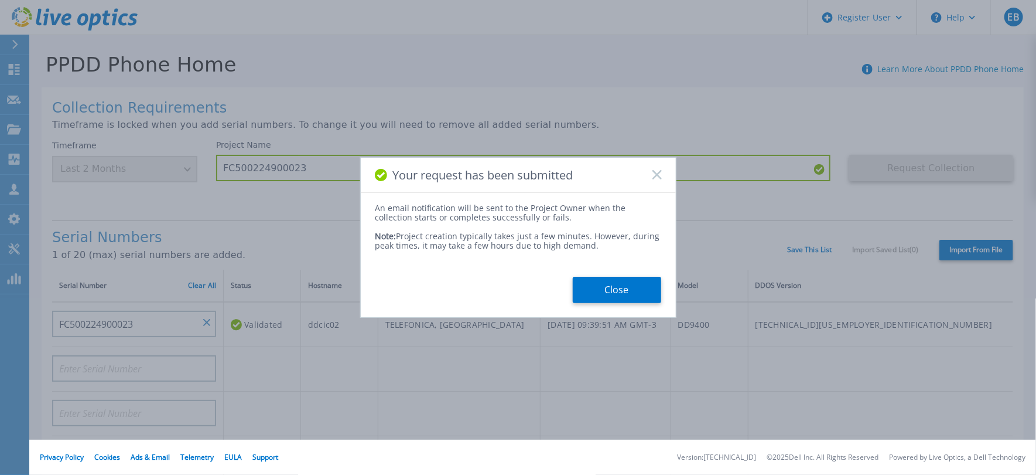
click at [654, 172] on rect at bounding box center [657, 175] width 10 height 10
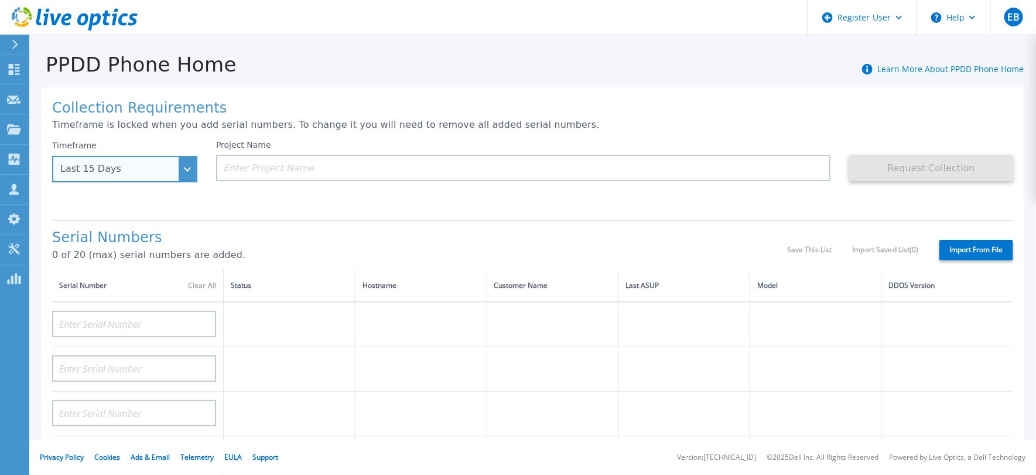
click at [187, 172] on div "Last 15 Days" at bounding box center [124, 169] width 145 height 26
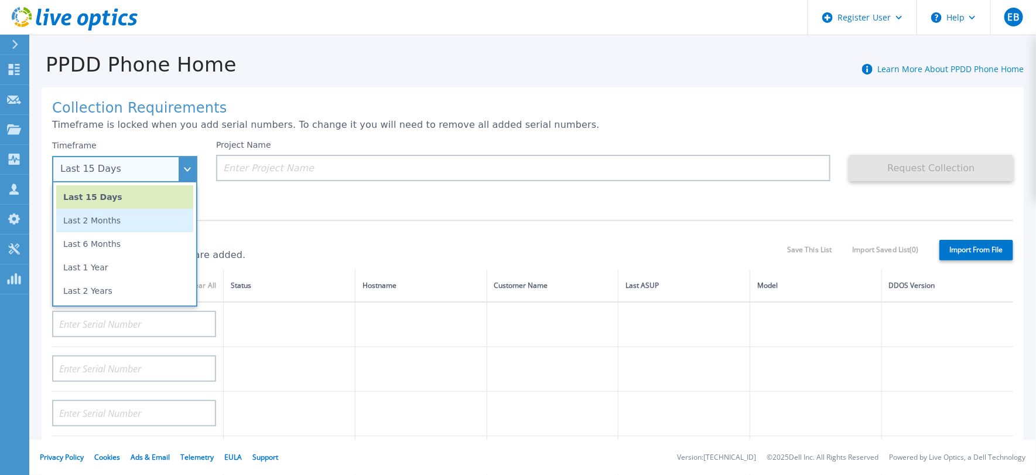
click at [177, 222] on li "Last 2 Months" at bounding box center [124, 220] width 137 height 23
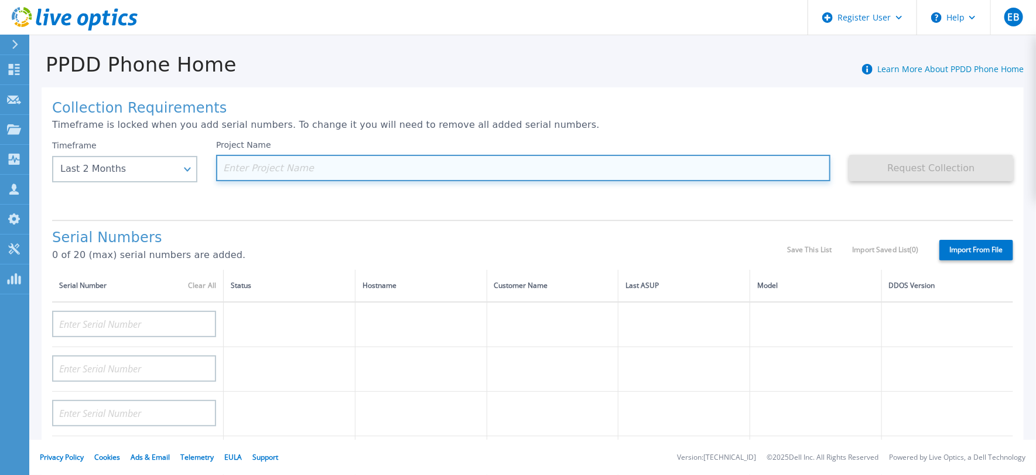
click at [271, 167] on input at bounding box center [523, 168] width 615 height 26
paste input "CKM00160200033"
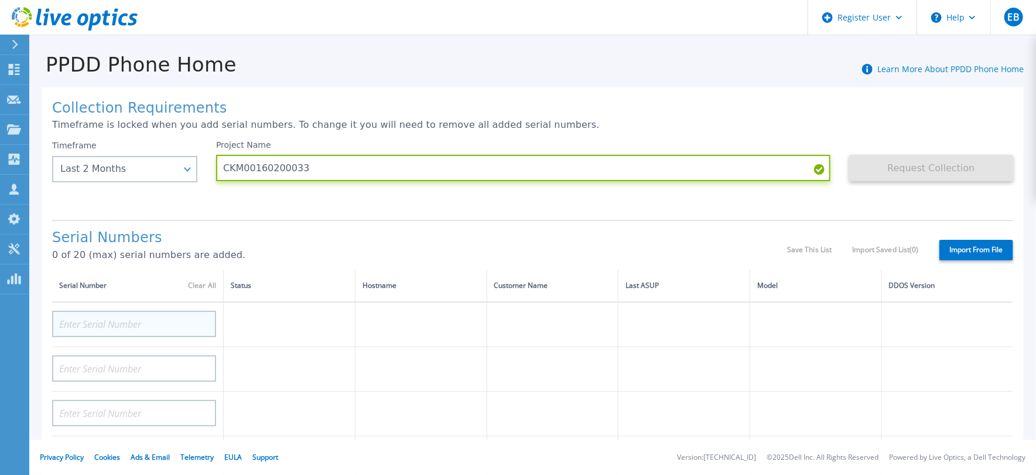
type input "CKM00160200033"
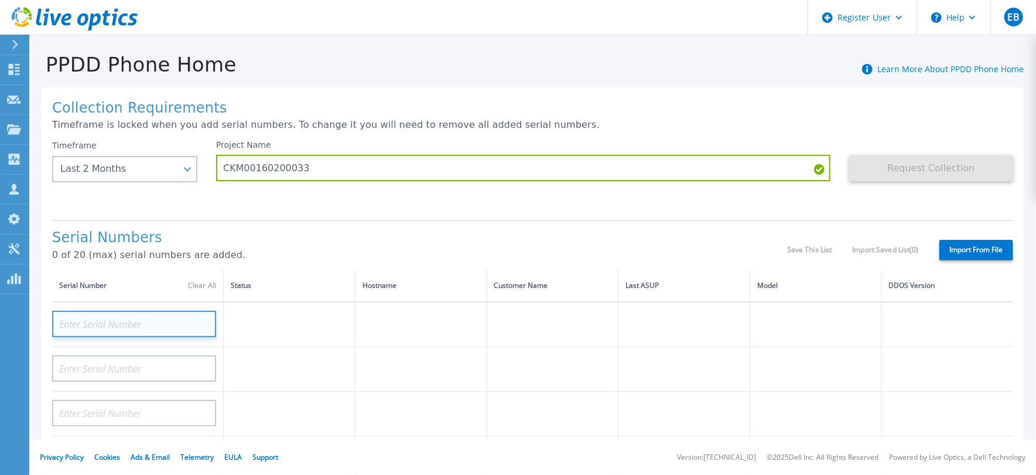
click at [183, 316] on input at bounding box center [134, 323] width 164 height 26
paste input "CKM00160200033"
type input "CKM00160200033"
click at [759, 234] on h1 "Serial Numbers" at bounding box center [419, 238] width 735 height 16
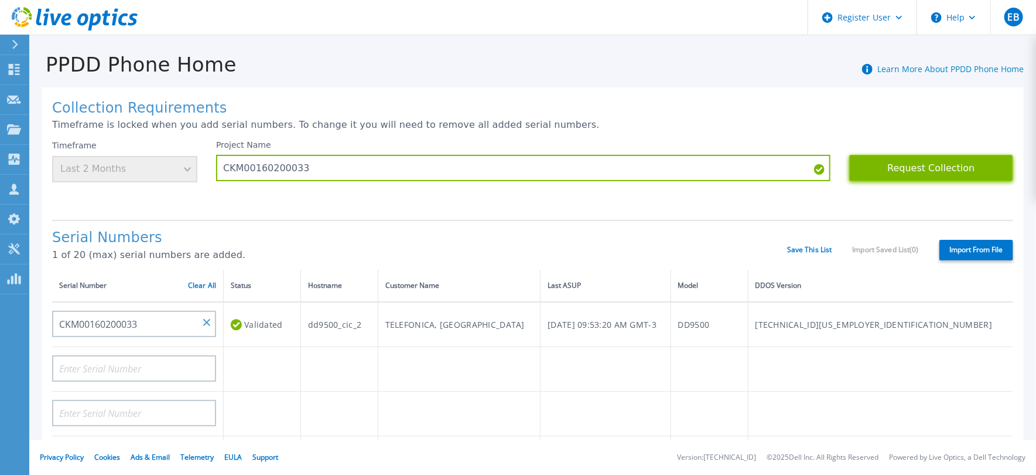
click at [912, 169] on button "Request Collection" at bounding box center [931, 168] width 164 height 26
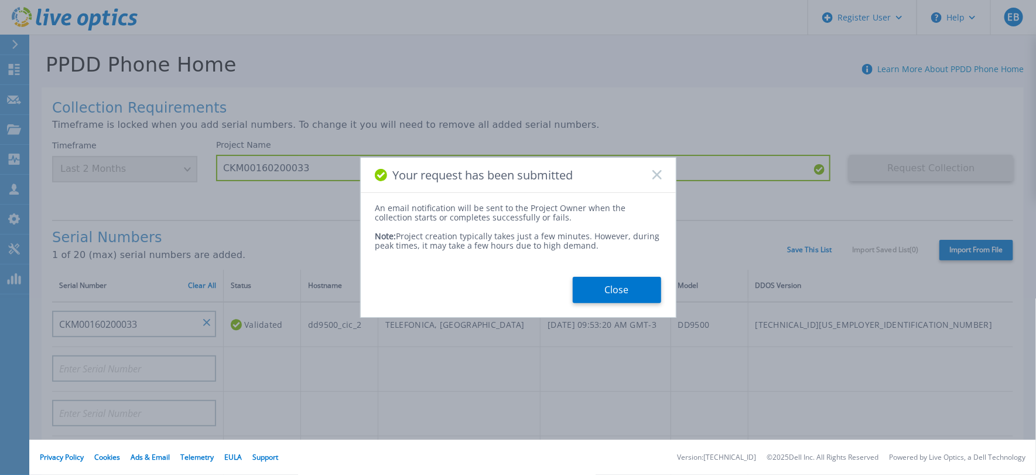
click at [658, 170] on icon at bounding box center [657, 174] width 9 height 9
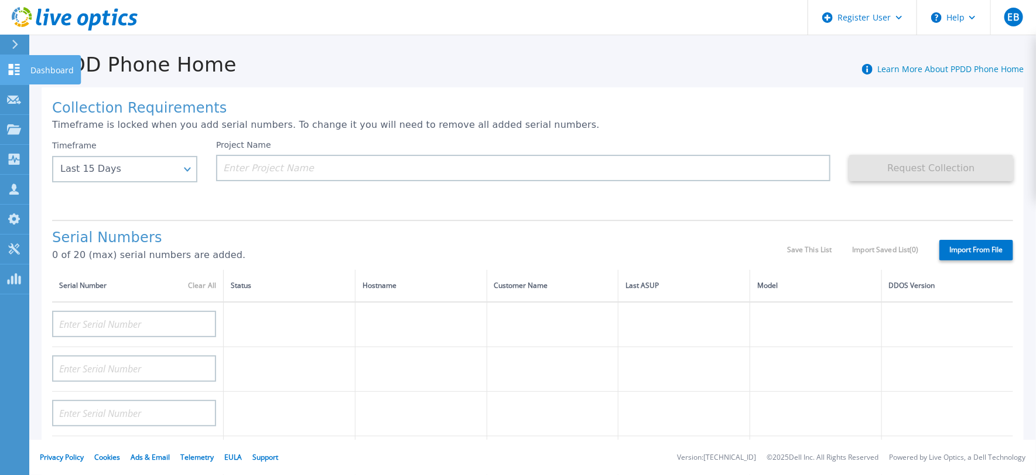
click at [14, 73] on icon at bounding box center [14, 69] width 14 height 11
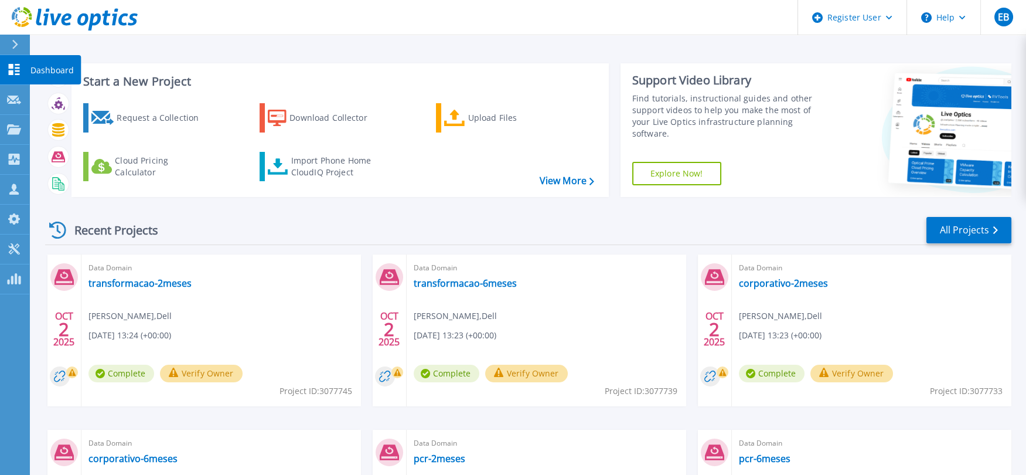
click at [10, 59] on link "Dashboard Dashboard" at bounding box center [14, 70] width 29 height 30
click at [46, 231] on div "Recent Projects" at bounding box center [109, 230] width 129 height 29
click at [172, 226] on div "Recent Projects" at bounding box center [109, 230] width 129 height 29
click at [978, 230] on link "All Projects" at bounding box center [968, 230] width 85 height 26
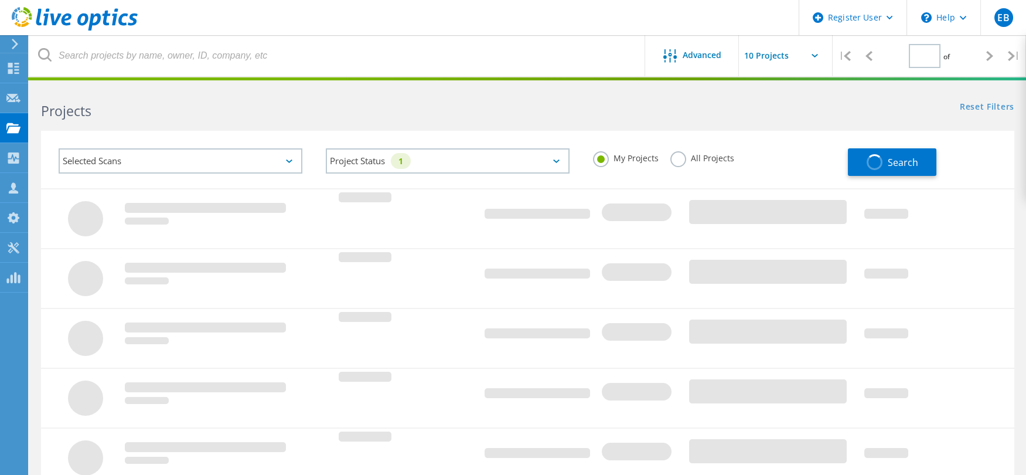
type input "1"
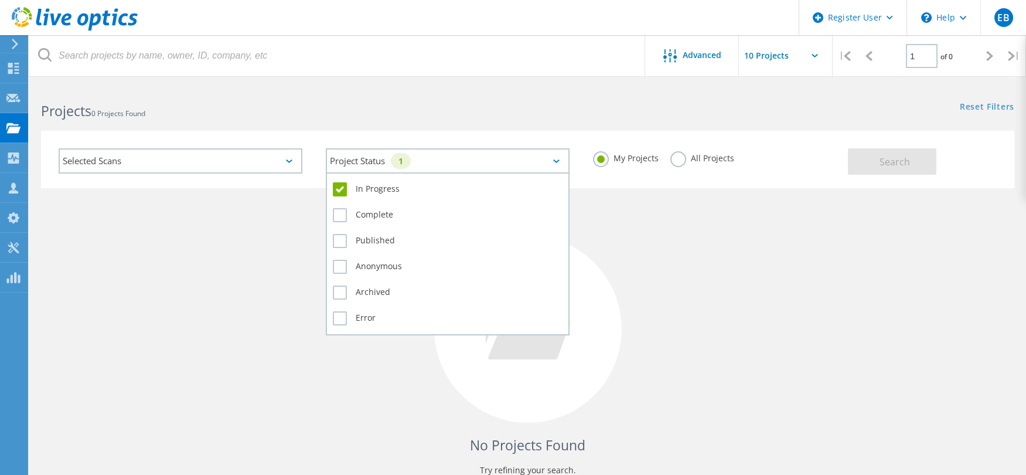
click at [554, 153] on div "Project Status 1" at bounding box center [448, 160] width 244 height 25
click at [339, 186] on label "In Progress" at bounding box center [448, 189] width 230 height 14
click at [0, 0] on input "In Progress" at bounding box center [0, 0] width 0 height 0
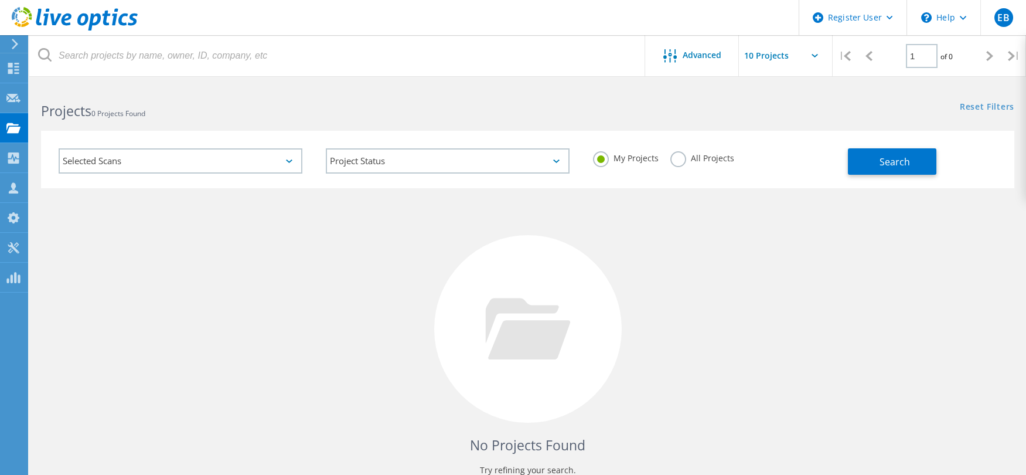
click at [683, 160] on label "All Projects" at bounding box center [702, 156] width 64 height 11
click at [0, 0] on input "All Projects" at bounding box center [0, 0] width 0 height 0
click at [603, 158] on label "My Projects" at bounding box center [626, 156] width 66 height 11
click at [0, 0] on input "My Projects" at bounding box center [0, 0] width 0 height 0
click at [868, 157] on button "Search" at bounding box center [892, 161] width 88 height 26
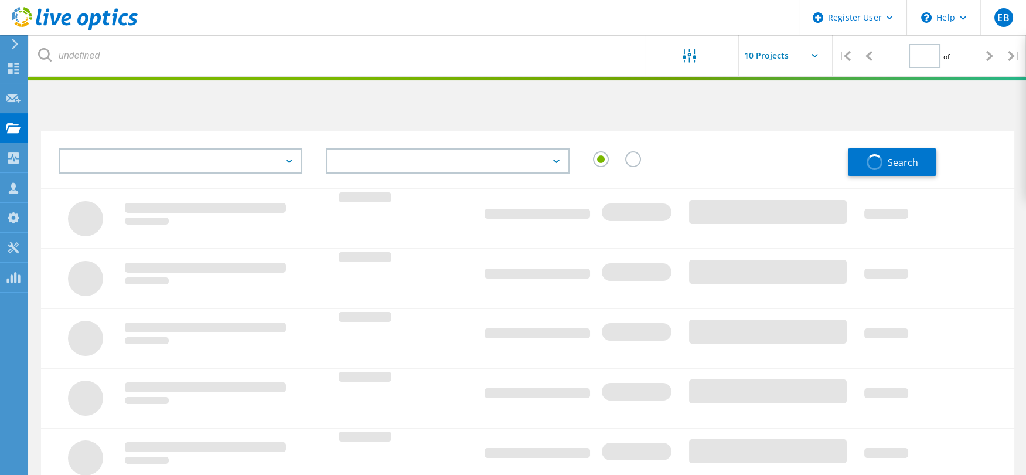
type input "1"
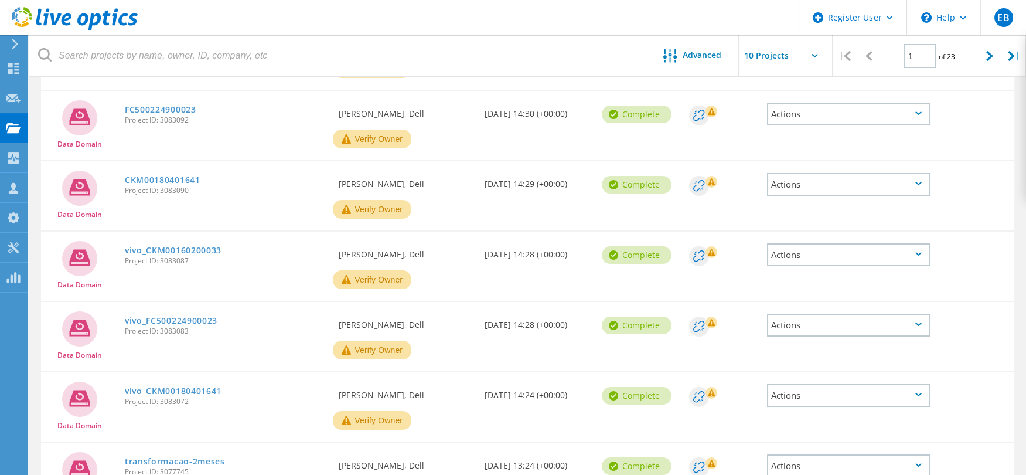
scroll to position [220, 0]
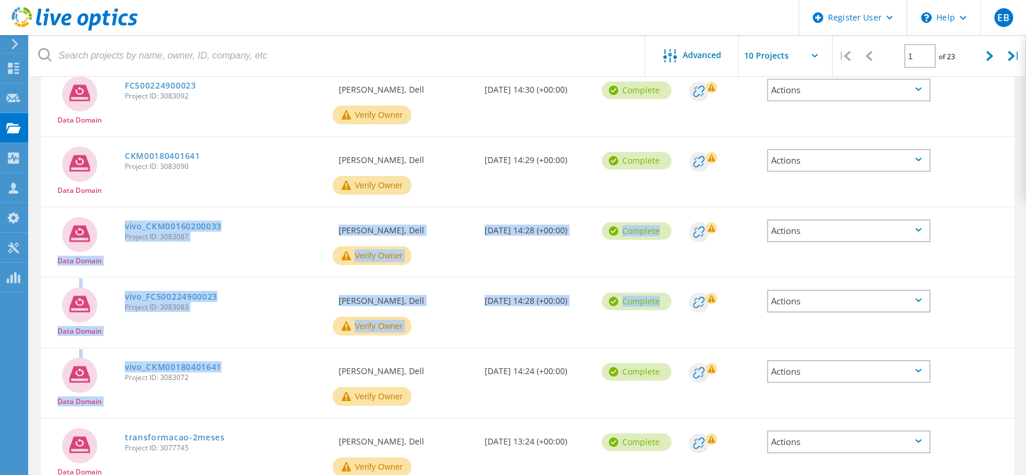
drag, startPoint x: 234, startPoint y: 367, endPoint x: 111, endPoint y: 243, distance: 174.4
click at [111, 243] on div "Data Domain CKM00160200033 Project ID: 3083094 Requested By [PERSON_NAME], Dell…" at bounding box center [527, 346] width 973 height 703
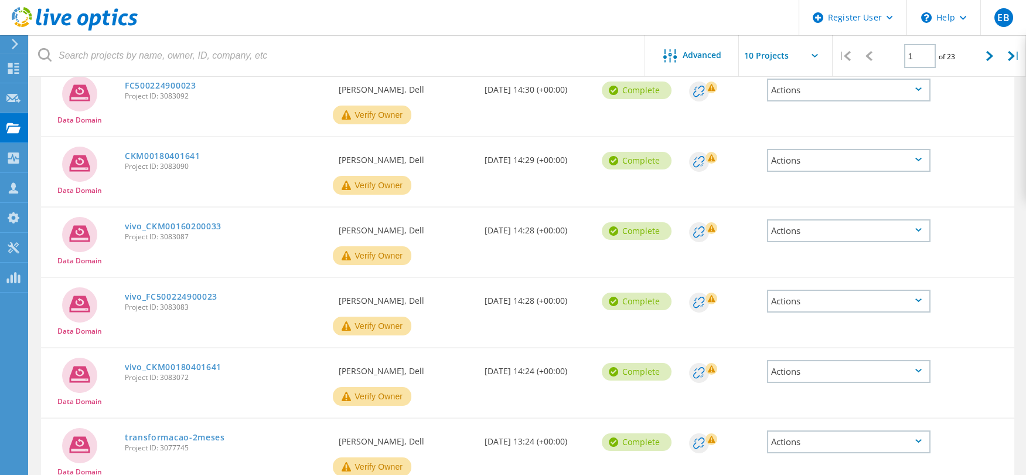
click at [271, 394] on div "Data Domain vivo_CKM00180401641 Project ID: 3083072 Requested By [PERSON_NAME],…" at bounding box center [527, 382] width 973 height 69
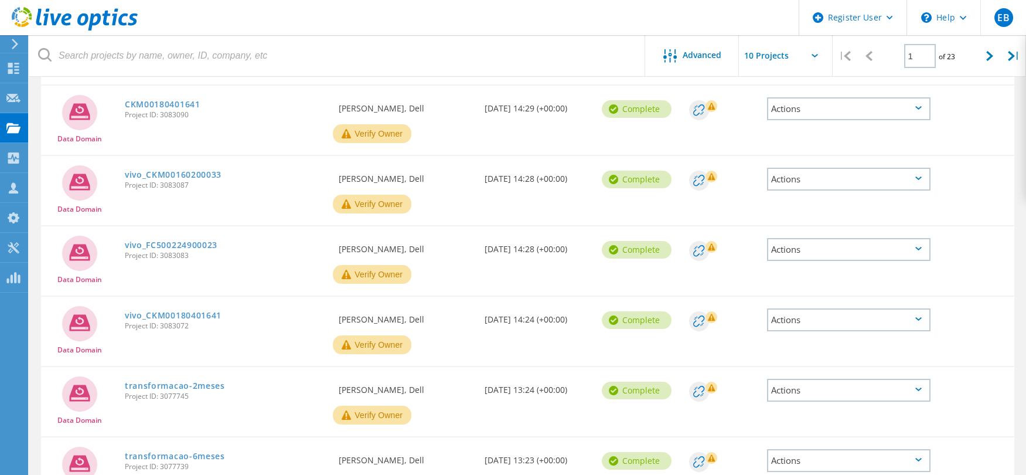
scroll to position [292, 0]
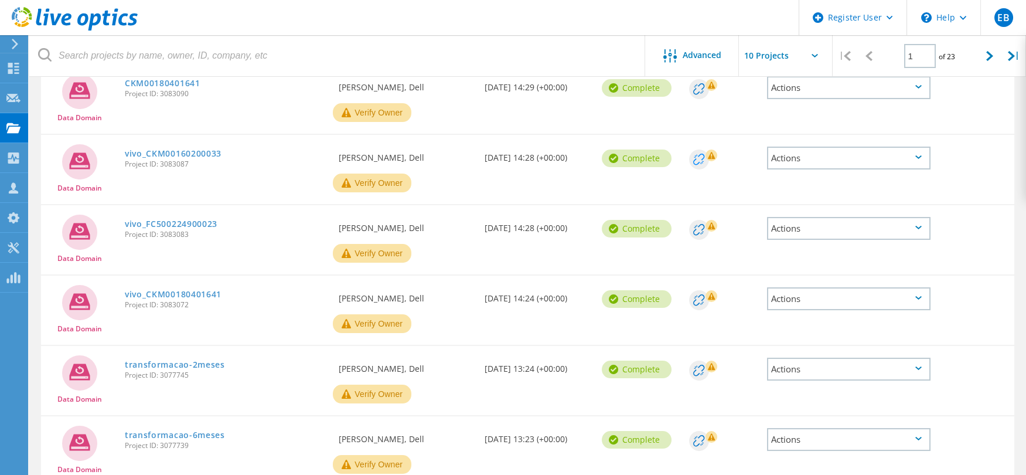
click at [698, 156] on circle at bounding box center [699, 159] width 20 height 20
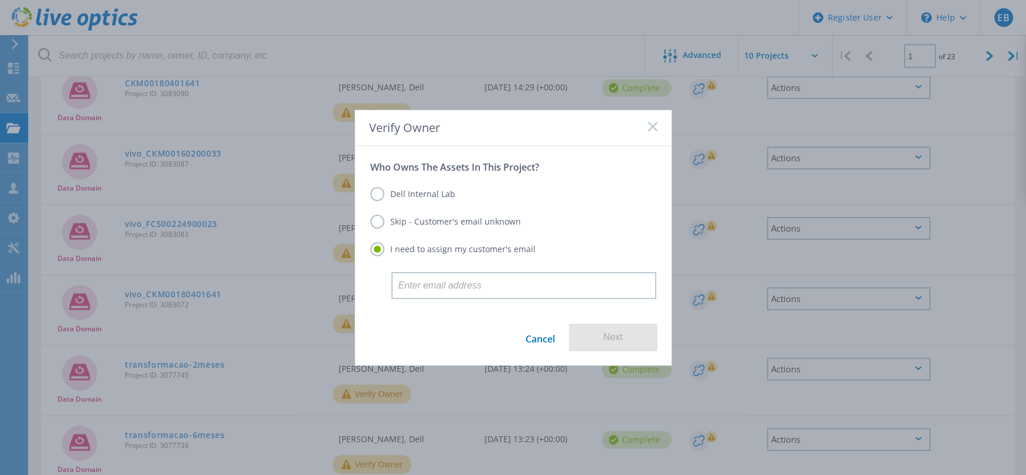
click at [656, 127] on icon at bounding box center [652, 126] width 9 height 9
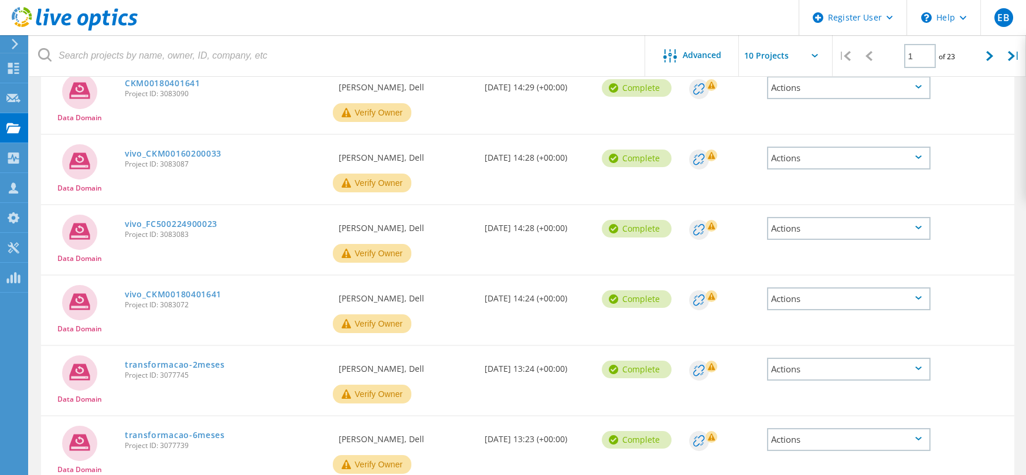
click at [801, 299] on div "Actions" at bounding box center [848, 298] width 163 height 23
click at [841, 313] on div "Share" at bounding box center [848, 317] width 161 height 18
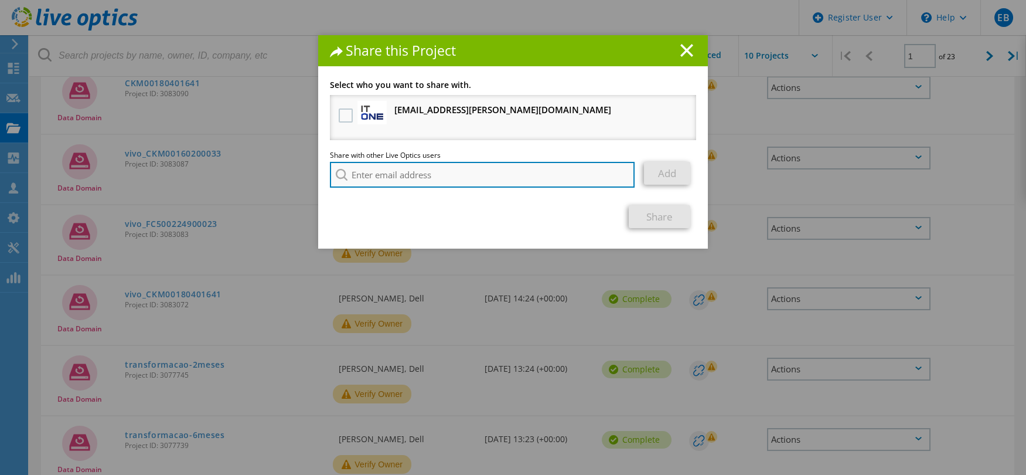
click at [382, 173] on input "search" at bounding box center [482, 175] width 305 height 26
paste input "[PERSON_NAME]"
click at [502, 180] on input "[PERSON_NAME]" at bounding box center [482, 175] width 305 height 26
type input "[PERSON_NAME]"
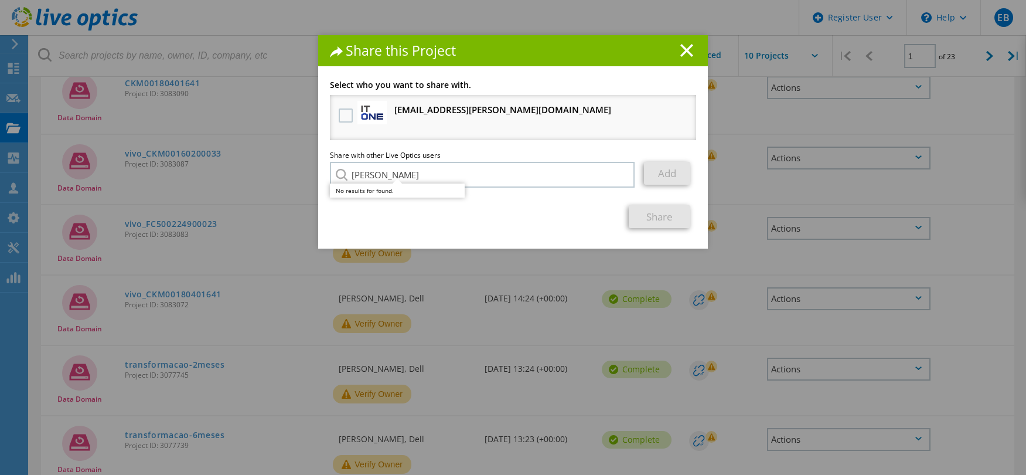
click at [524, 212] on div "Share" at bounding box center [513, 216] width 366 height 23
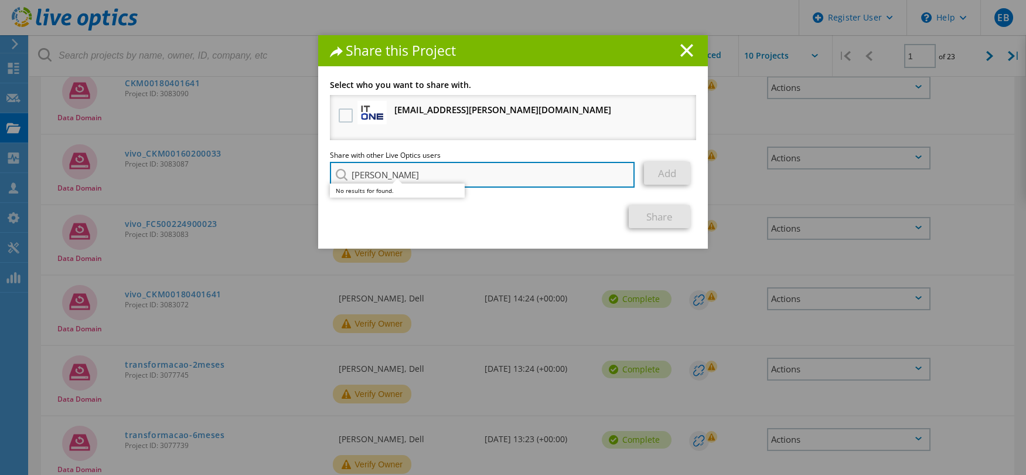
click at [494, 168] on input "[PERSON_NAME]" at bounding box center [482, 175] width 305 height 26
click at [619, 176] on input "[PERSON_NAME]" at bounding box center [482, 175] width 305 height 26
click at [436, 175] on input "search" at bounding box center [482, 175] width 305 height 26
paste input "[PERSON_NAME][EMAIL_ADDRESS][DOMAIN_NAME]"
type input "[PERSON_NAME][EMAIL_ADDRESS][DOMAIN_NAME]"
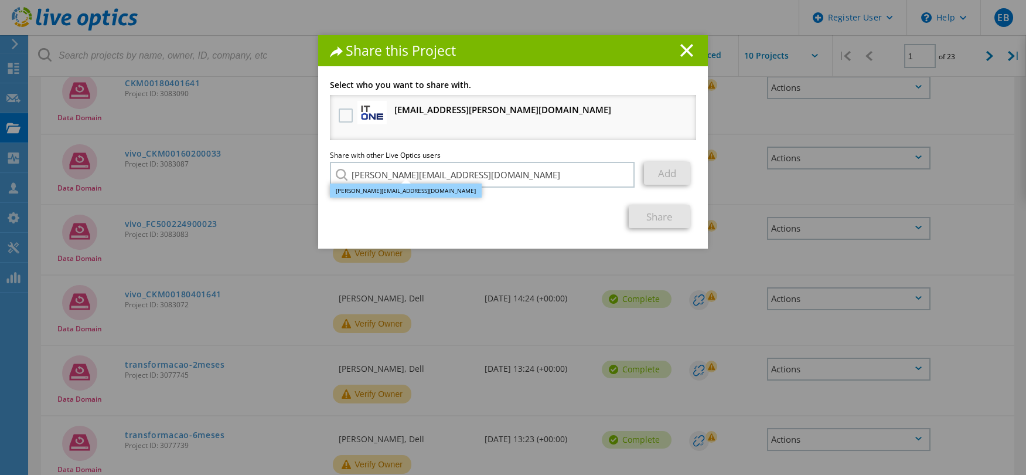
click at [427, 189] on li "[PERSON_NAME][EMAIL_ADDRESS][DOMAIN_NAME]" at bounding box center [406, 190] width 152 height 14
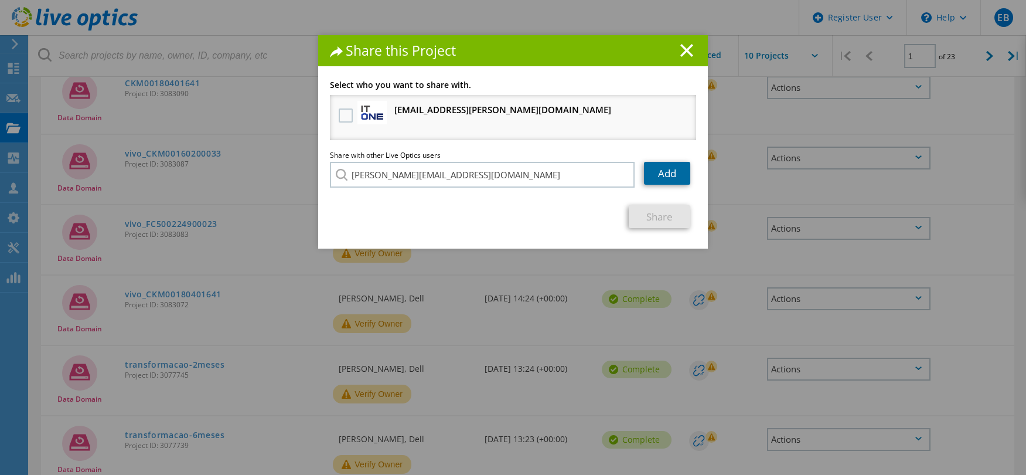
click at [660, 176] on link "Add" at bounding box center [667, 173] width 46 height 23
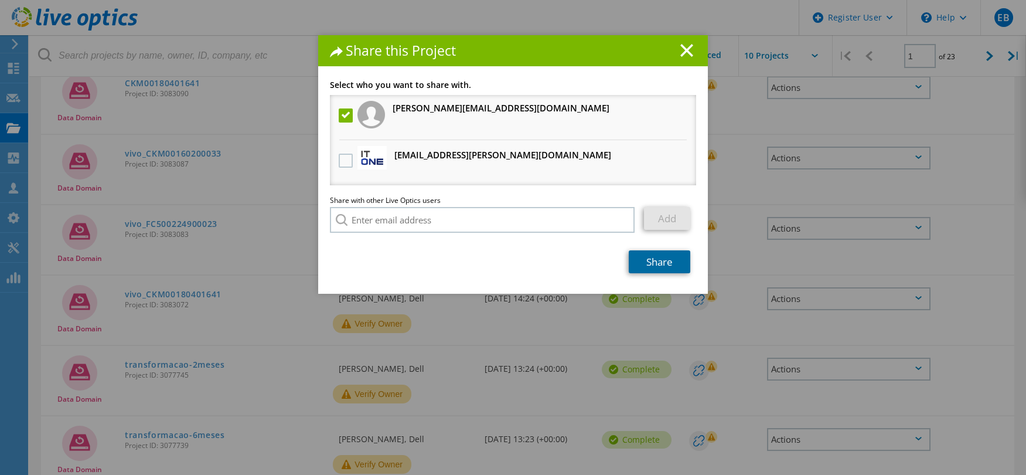
click at [655, 261] on link "Share" at bounding box center [660, 261] width 62 height 23
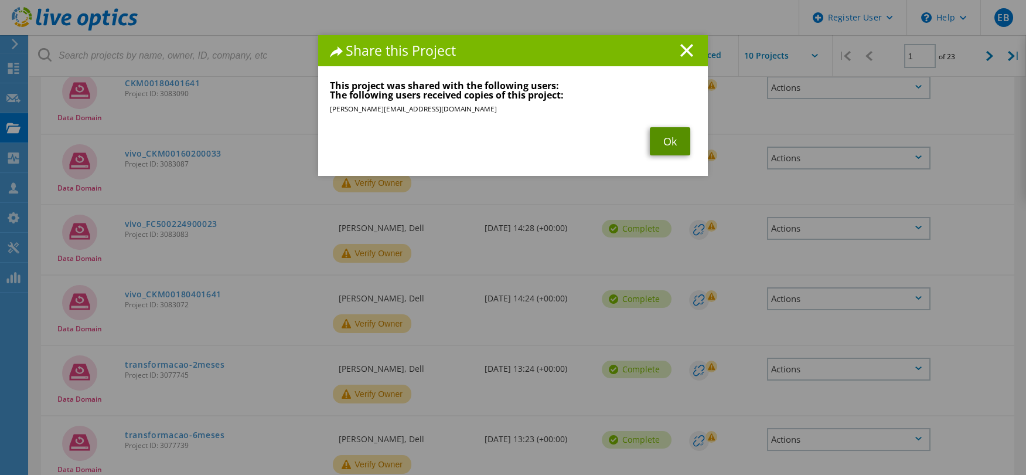
click at [663, 136] on link "Ok" at bounding box center [670, 141] width 40 height 28
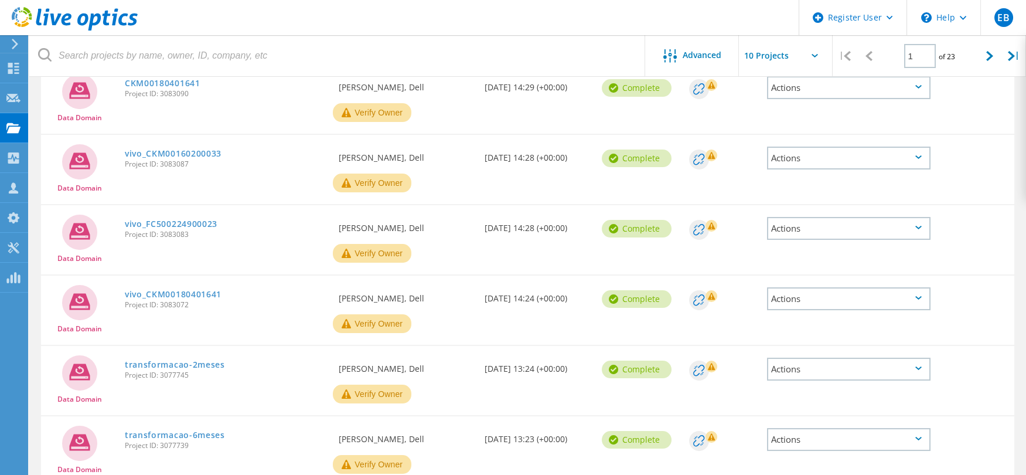
click at [854, 299] on div "Actions" at bounding box center [848, 298] width 163 height 23
click at [718, 261] on div "Data Domain vivo_FC500224900023 Project ID: 3083083 Requested By [PERSON_NAME],…" at bounding box center [527, 239] width 973 height 69
click at [813, 227] on div "Actions" at bounding box center [848, 228] width 163 height 23
click at [815, 240] on div "Share" at bounding box center [848, 246] width 161 height 18
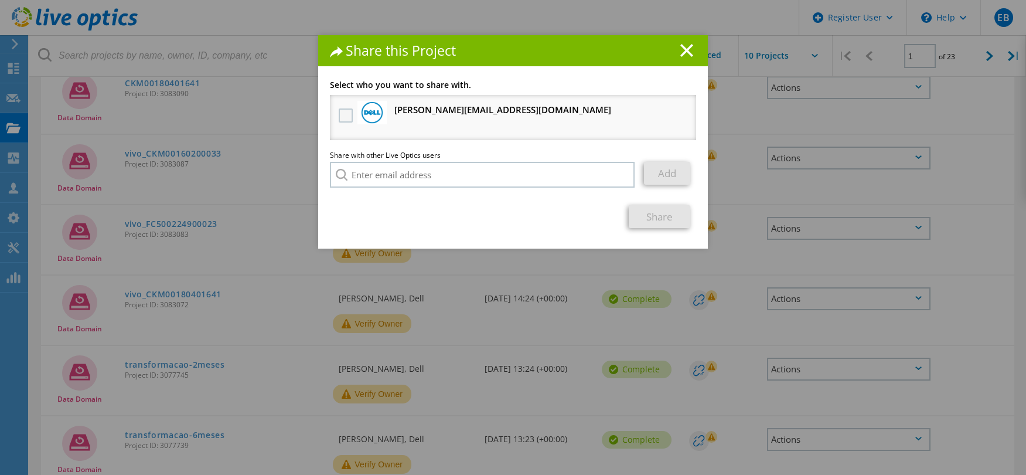
click at [339, 117] on label at bounding box center [347, 115] width 17 height 14
click at [0, 0] on input "checkbox" at bounding box center [0, 0] width 0 height 0
click at [667, 224] on link "Share" at bounding box center [660, 216] width 62 height 23
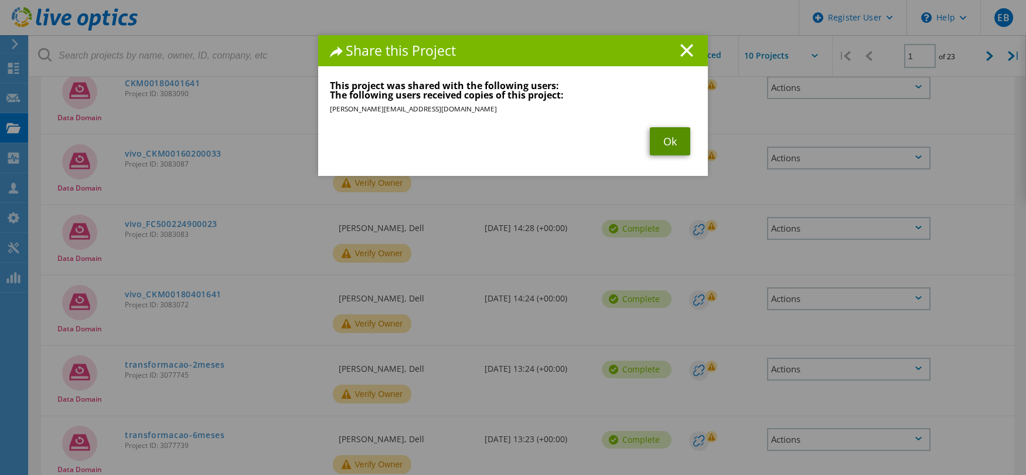
click at [663, 137] on link "Ok" at bounding box center [670, 141] width 40 height 28
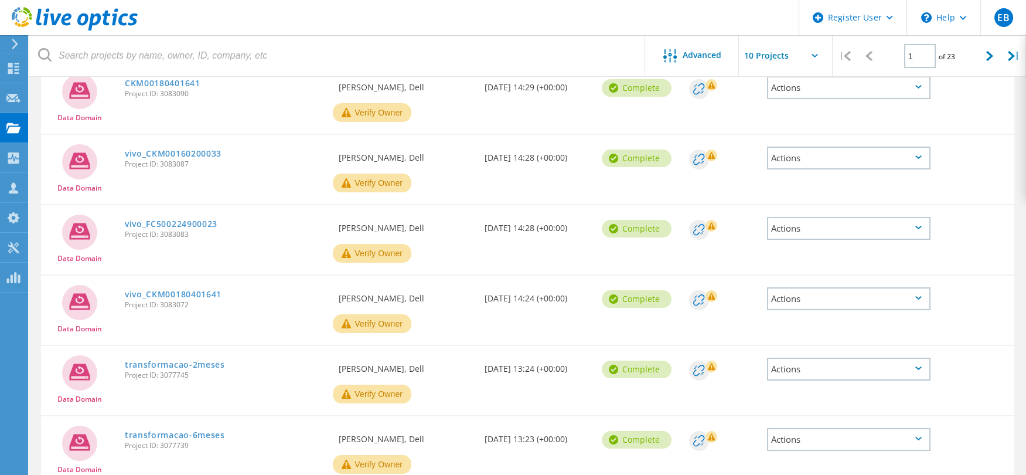
click at [834, 223] on div "Actions" at bounding box center [848, 228] width 163 height 23
click at [828, 238] on div "Share" at bounding box center [848, 246] width 161 height 18
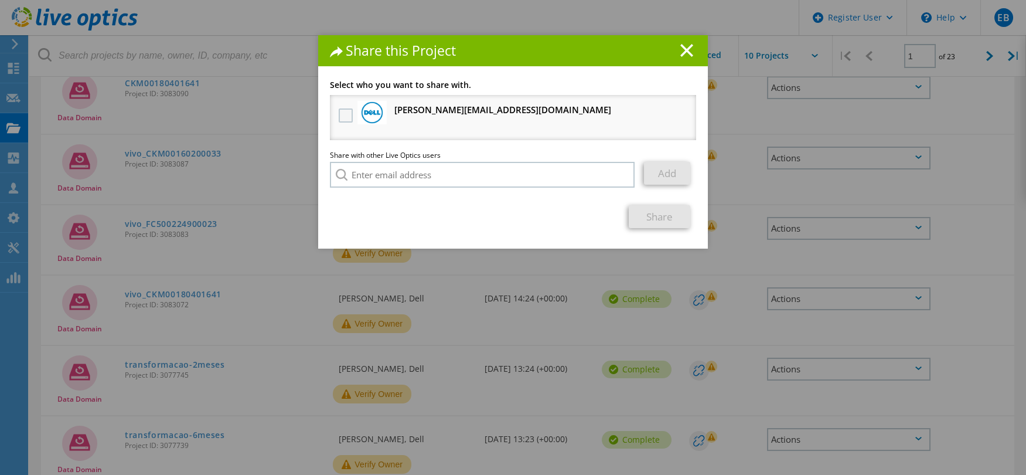
click at [342, 114] on label at bounding box center [347, 115] width 17 height 14
click at [0, 0] on input "checkbox" at bounding box center [0, 0] width 0 height 0
click at [669, 214] on link "Share" at bounding box center [660, 216] width 62 height 23
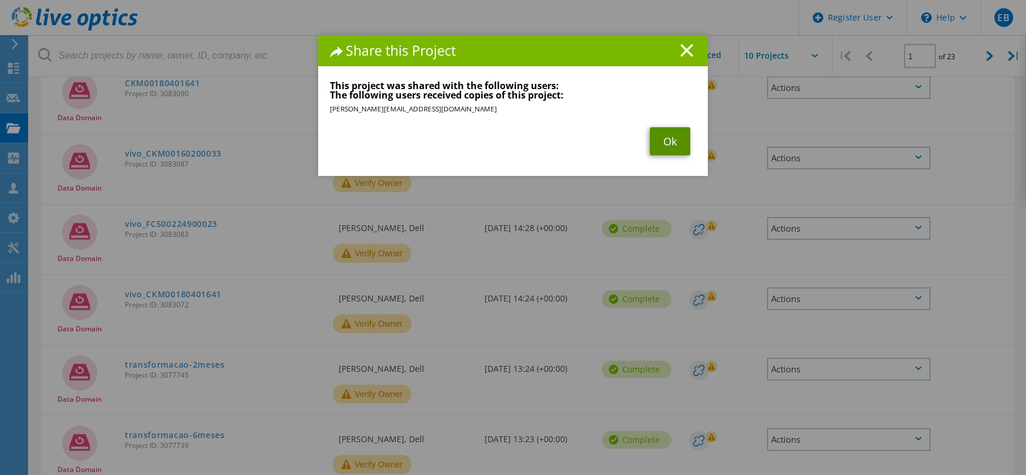
click at [663, 146] on link "Ok" at bounding box center [670, 141] width 40 height 28
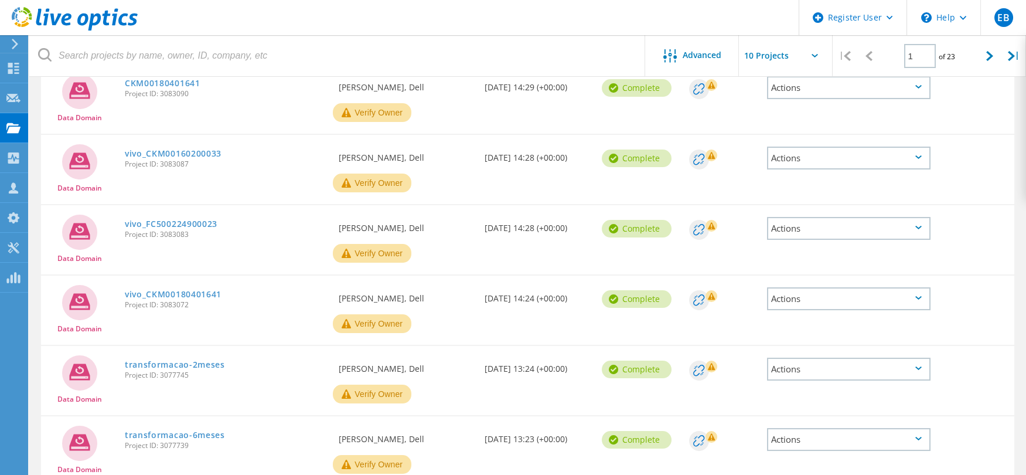
click at [815, 296] on div "Actions" at bounding box center [848, 298] width 163 height 23
